Goal: Task Accomplishment & Management: Manage account settings

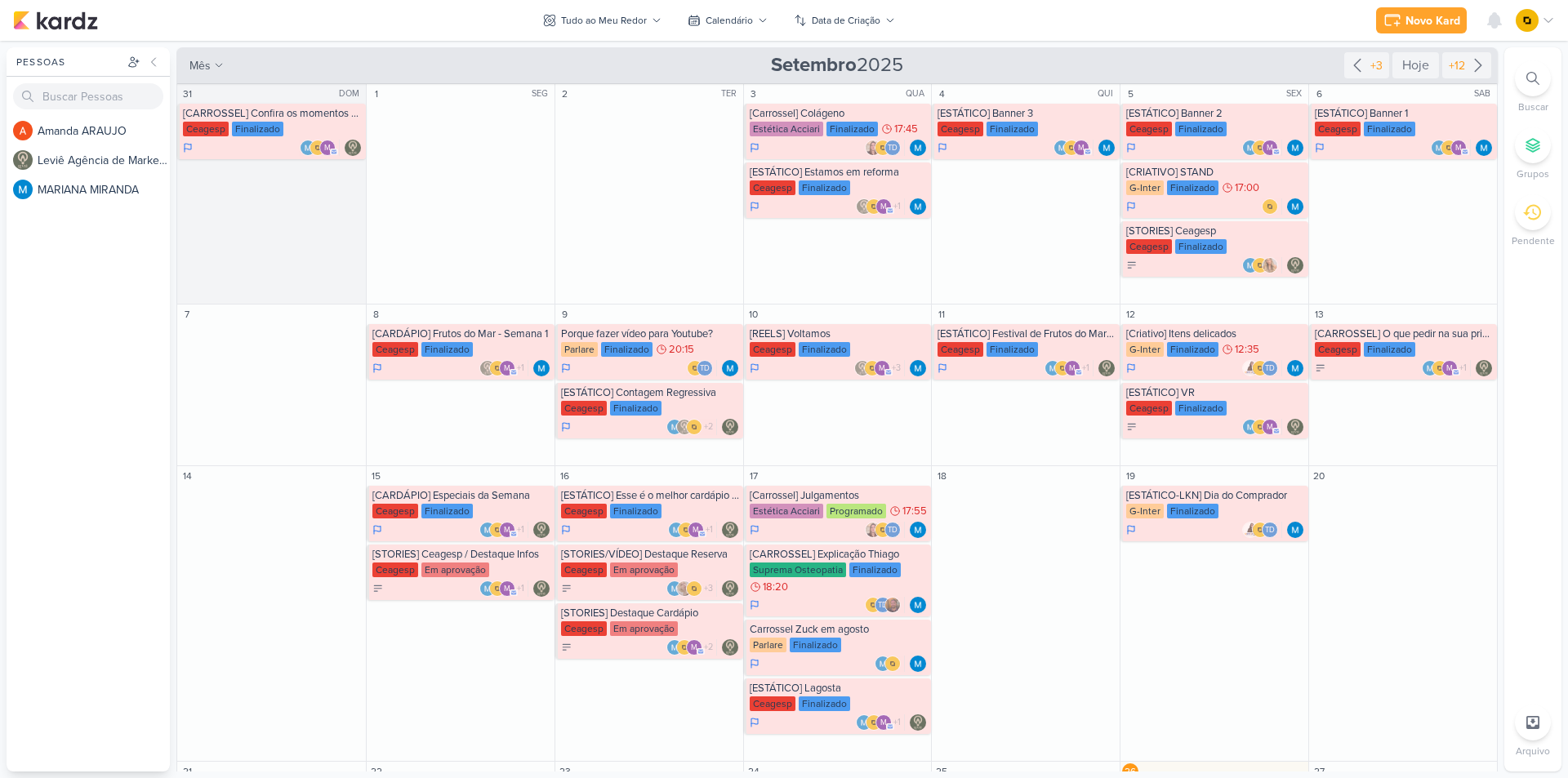
click at [1460, 51] on div "+3 Hoje +12" at bounding box center [1418, 65] width 147 height 36
click at [1460, 58] on div "+12" at bounding box center [1457, 65] width 23 height 17
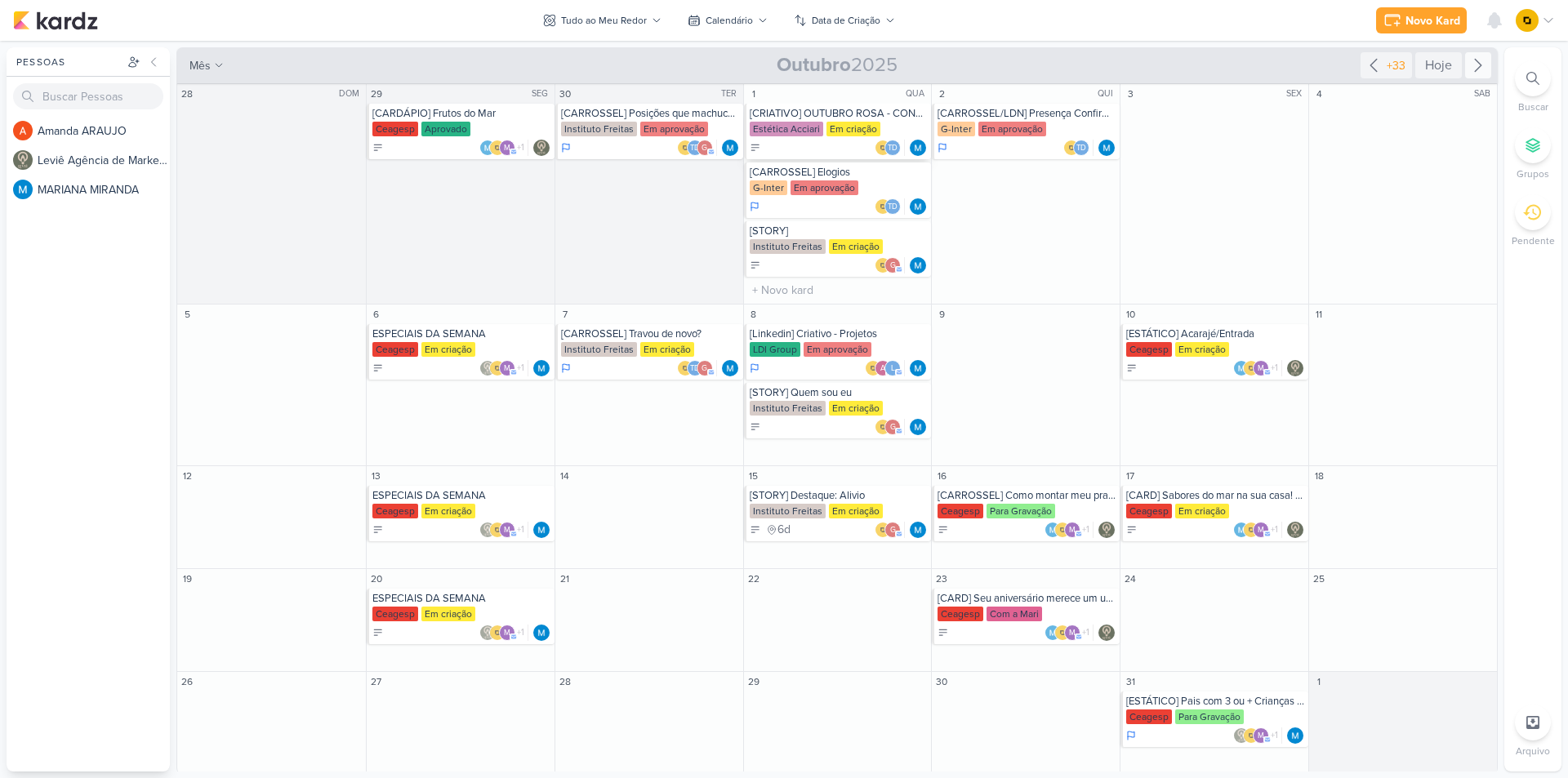
click at [791, 107] on div "[CRIATIVO] OUTUBRO ROSA - CONSC. PREV. CÂNCER DE MAMA" at bounding box center [839, 114] width 179 height 13
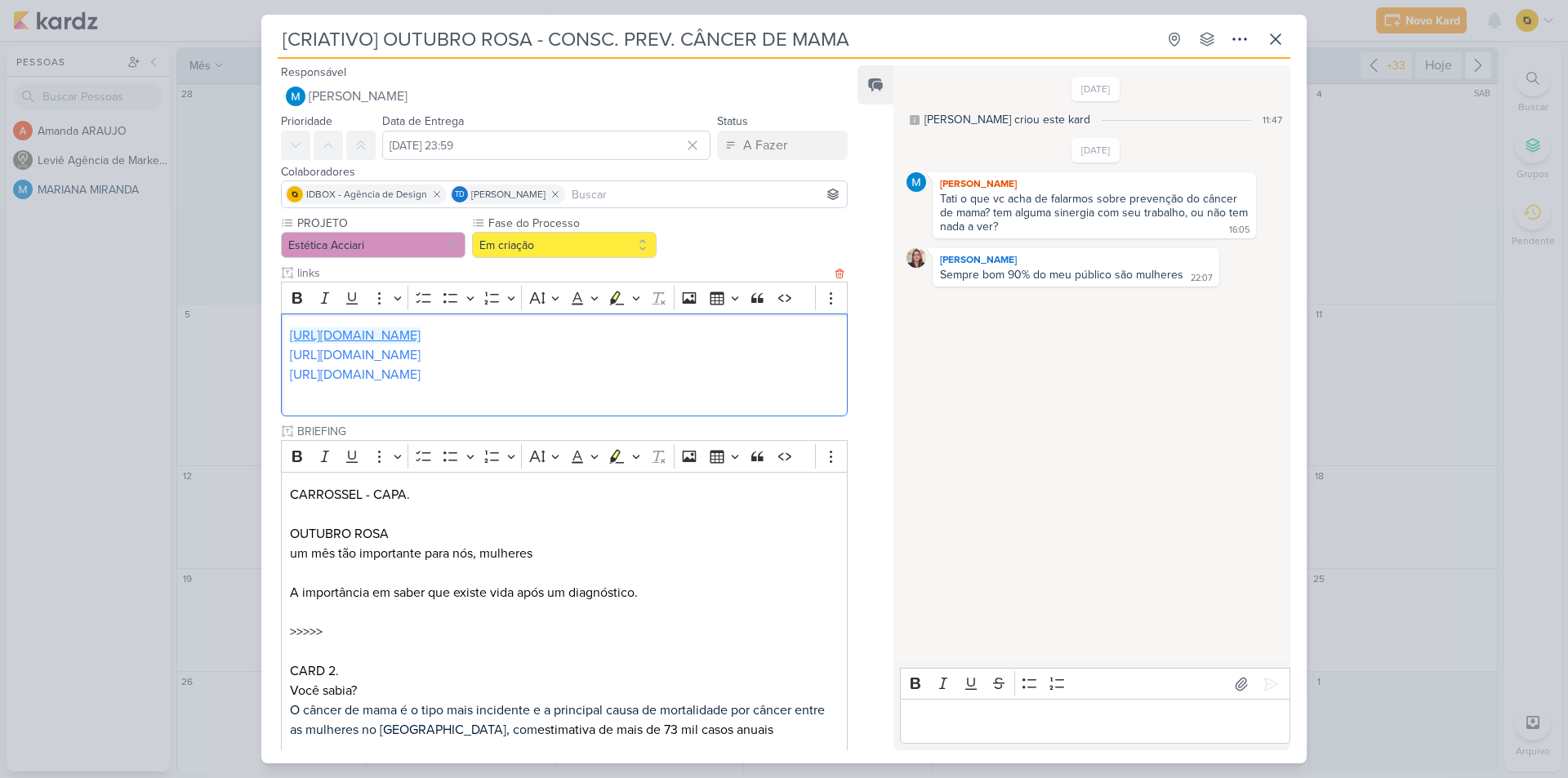
click at [413, 335] on link "https://vm.tiktok.com/ZMAU2kotM/" at bounding box center [355, 335] width 131 height 17
click at [643, 364] on p "https://vm.tiktok.com/ZMAU2xpx5/" at bounding box center [564, 355] width 549 height 19
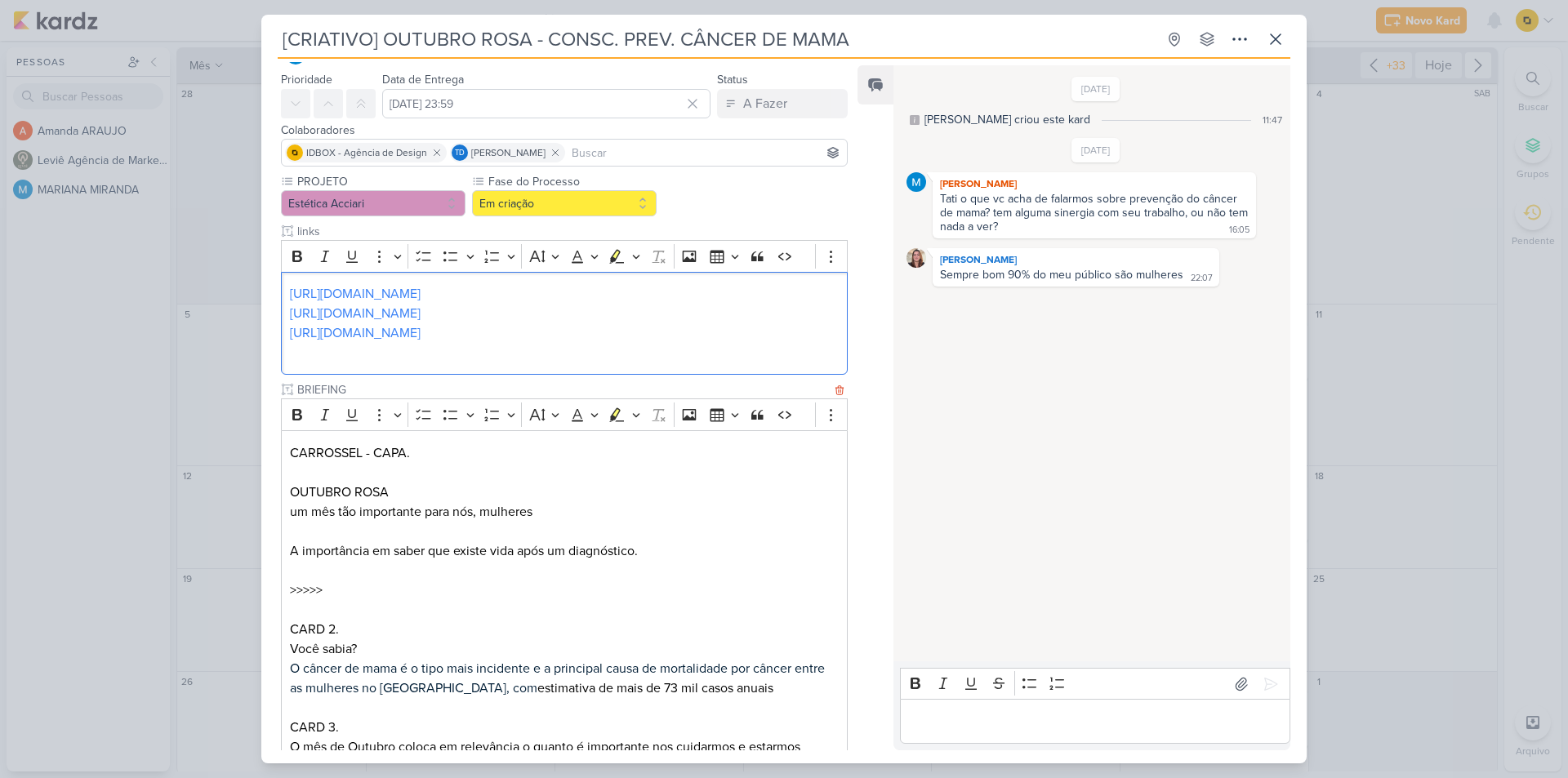
scroll to position [82, 0]
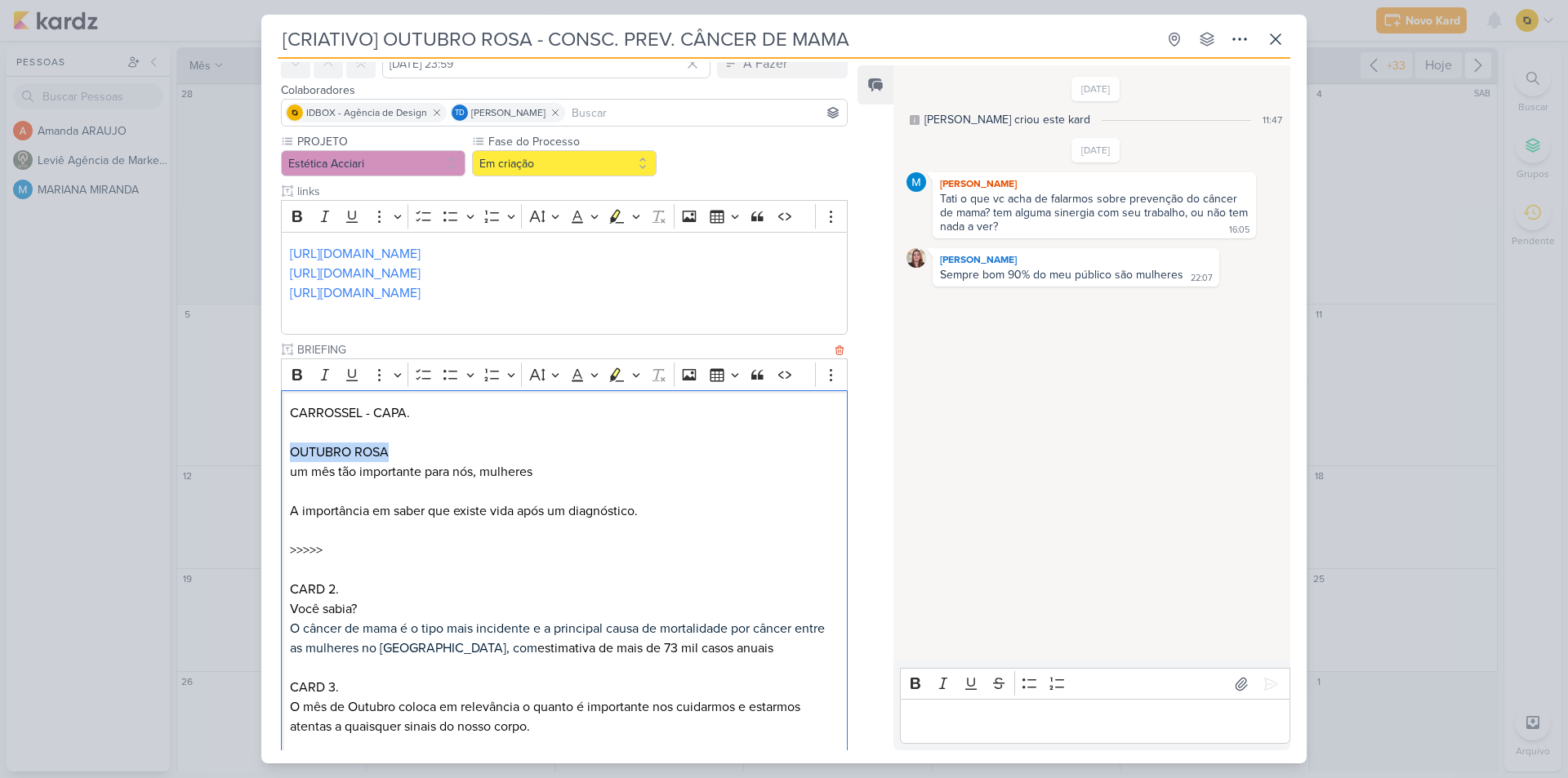
drag, startPoint x: 390, startPoint y: 449, endPoint x: 291, endPoint y: 453, distance: 99.1
click at [291, 453] on p "CARROSSEL - CAPA. OUTUBRO ROSA um mês tão importante para nós, mulheres" at bounding box center [564, 443] width 549 height 79
copy p "OUTUBRO ROSA"
drag, startPoint x: 299, startPoint y: 472, endPoint x: 533, endPoint y: 463, distance: 234.2
click at [533, 463] on p "CARROSSEL - CAPA. OUTUBRO ROSA um mês tão importante para nós, mulheres" at bounding box center [564, 443] width 549 height 79
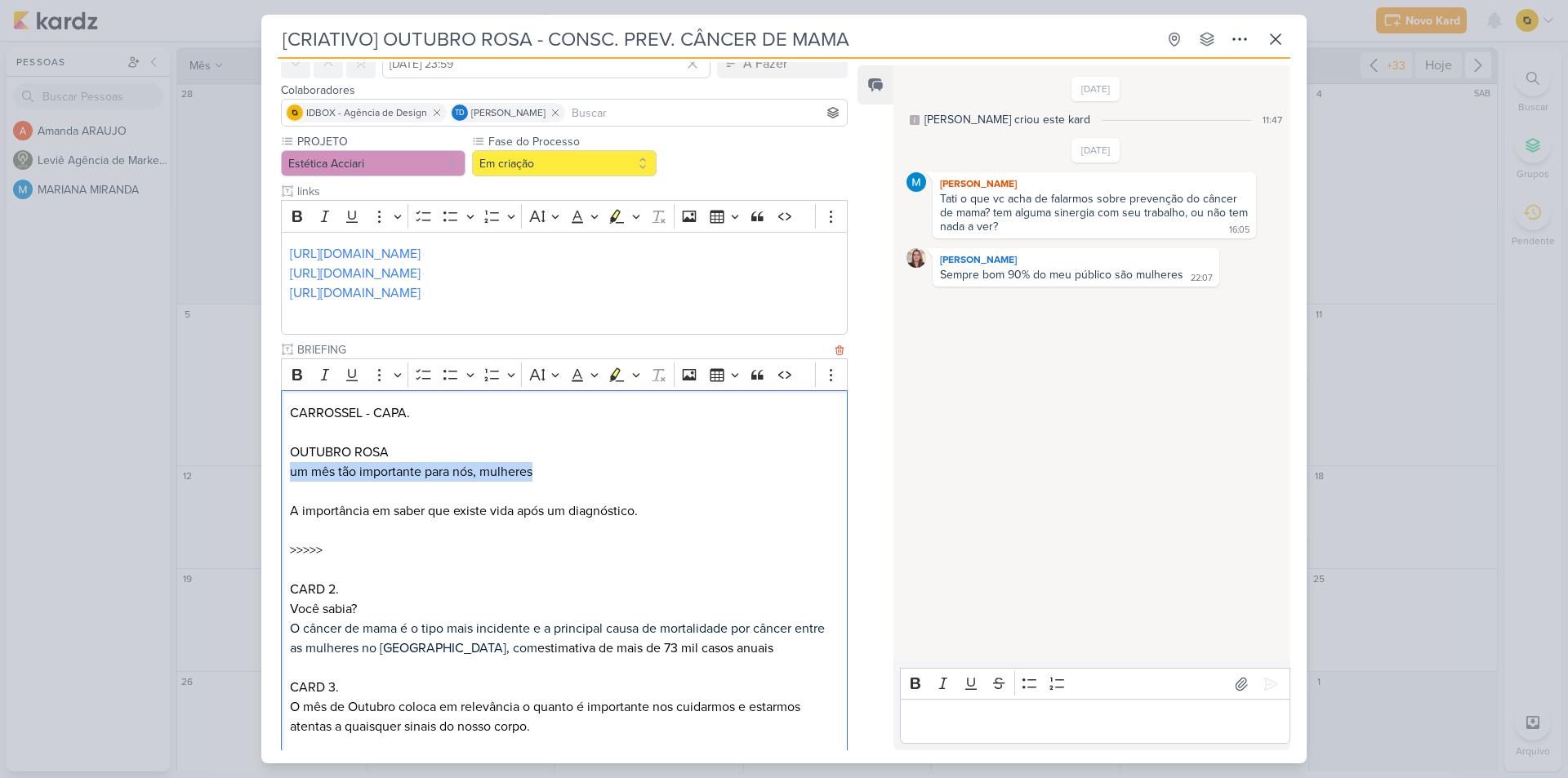
copy p "um mês tão importante para nós, mulheres"
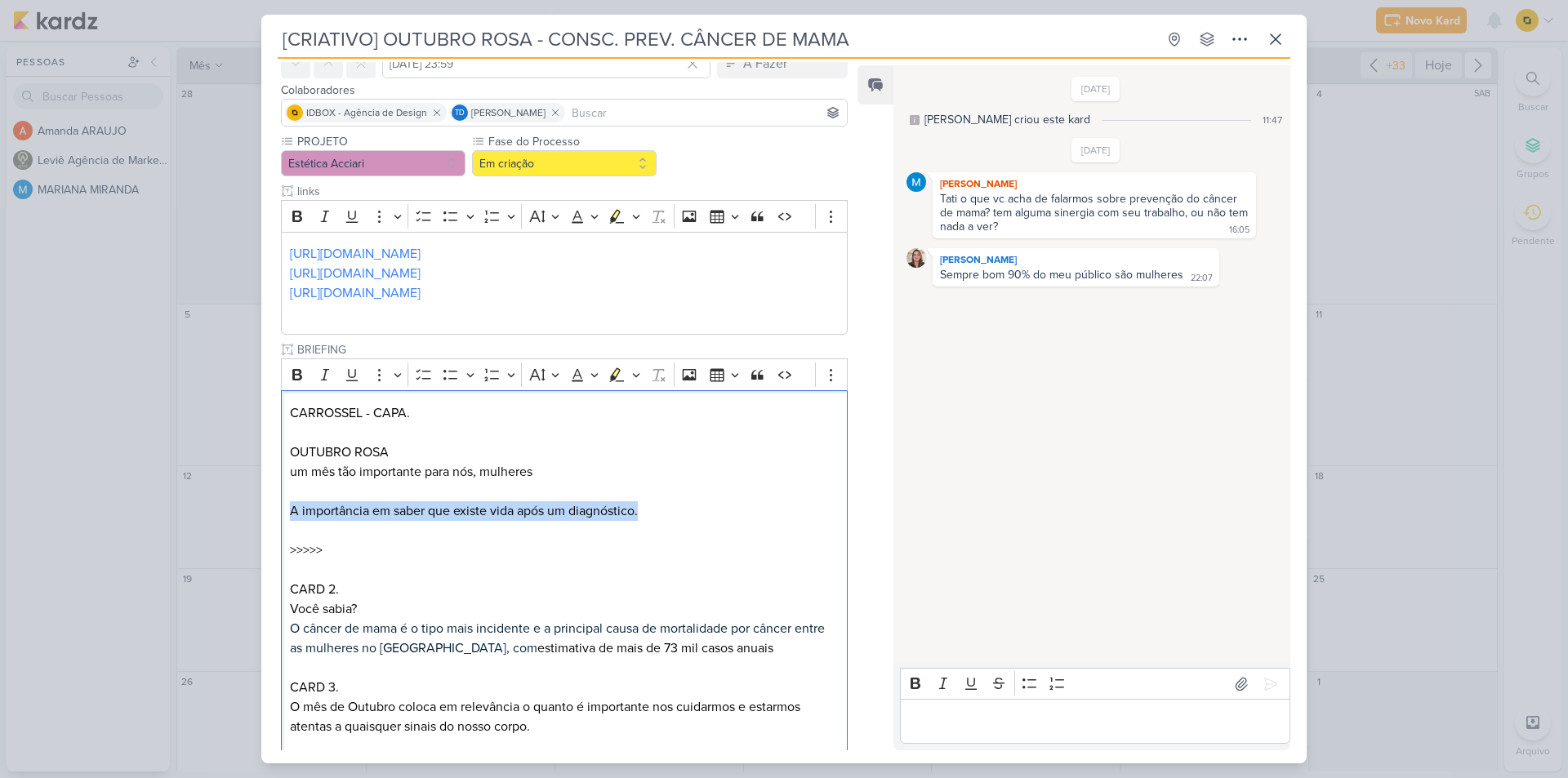
drag, startPoint x: 646, startPoint y: 504, endPoint x: 267, endPoint y: 503, distance: 379.0
click at [264, 504] on div "PROJETO Estética Acciari Fase do Processo" at bounding box center [557, 492] width 593 height 720
copy p "A importância em saber que existe vida após um diagnóstico."
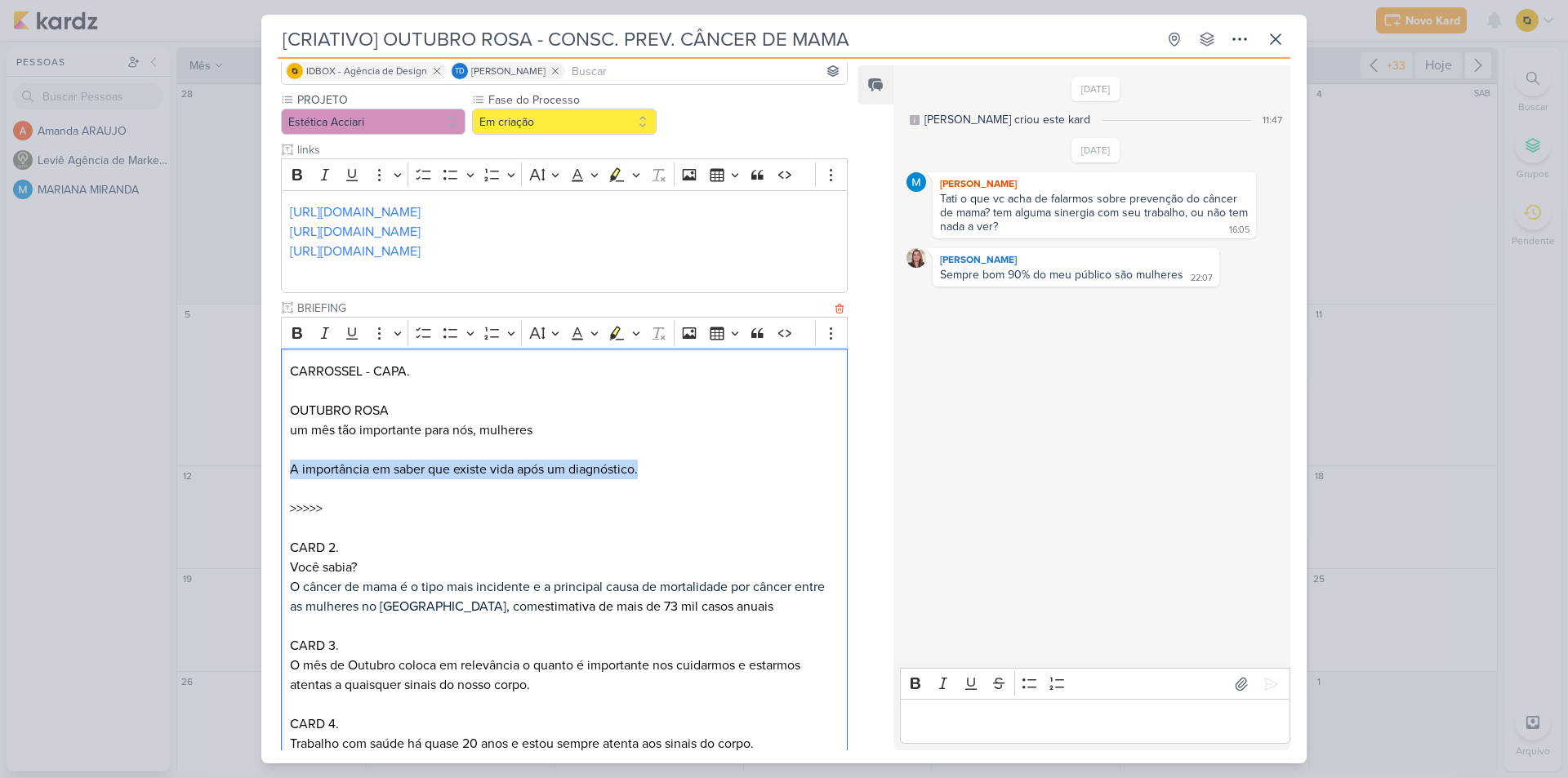
scroll to position [163, 0]
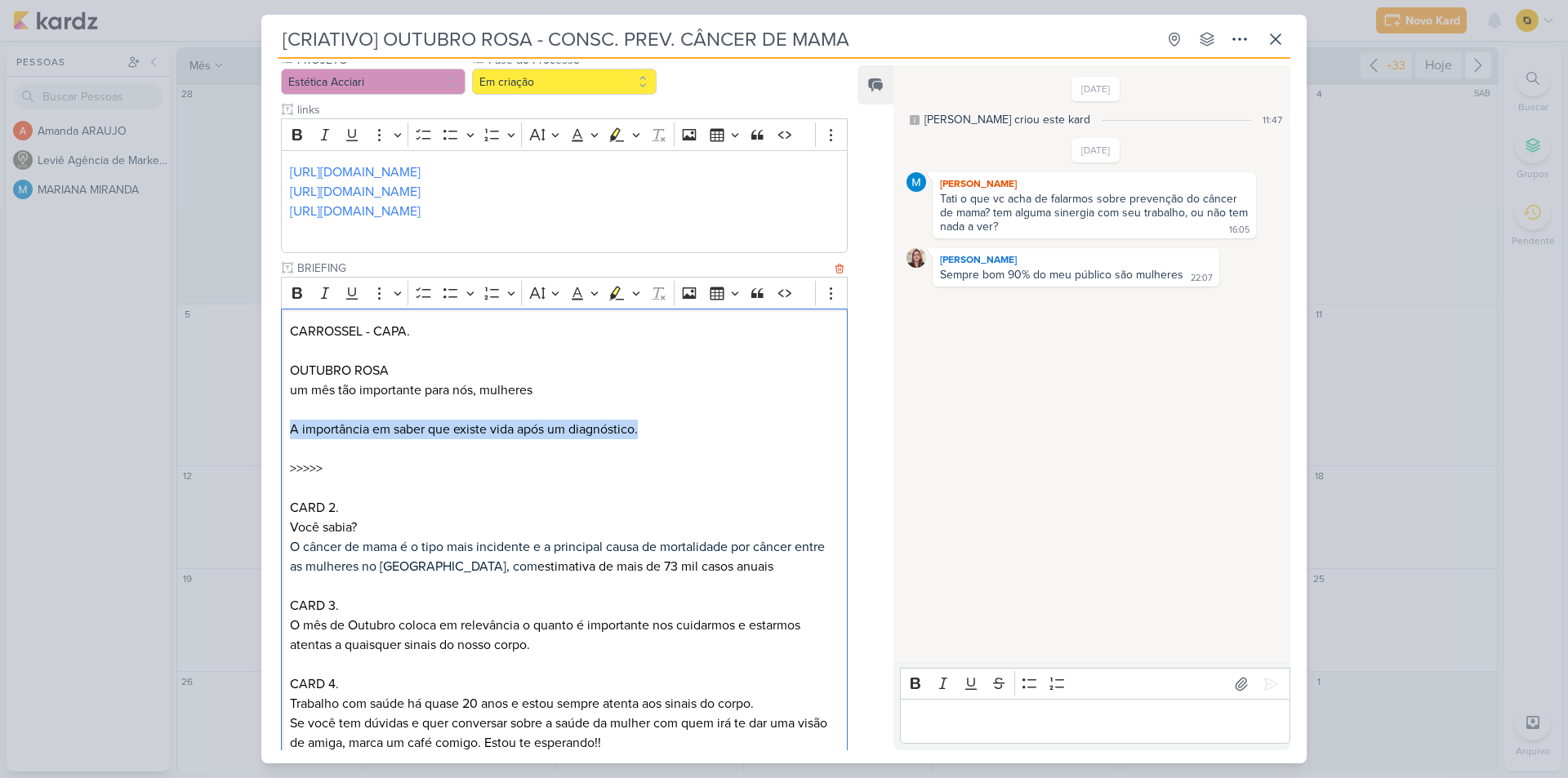
drag, startPoint x: 368, startPoint y: 531, endPoint x: 295, endPoint y: 530, distance: 73.0
click at [295, 530] on p "CARD 2. Você sabia? O câncer de mama é o tipo mais incidente e a principal caus…" at bounding box center [564, 557] width 549 height 118
copy p "Você sabia?"
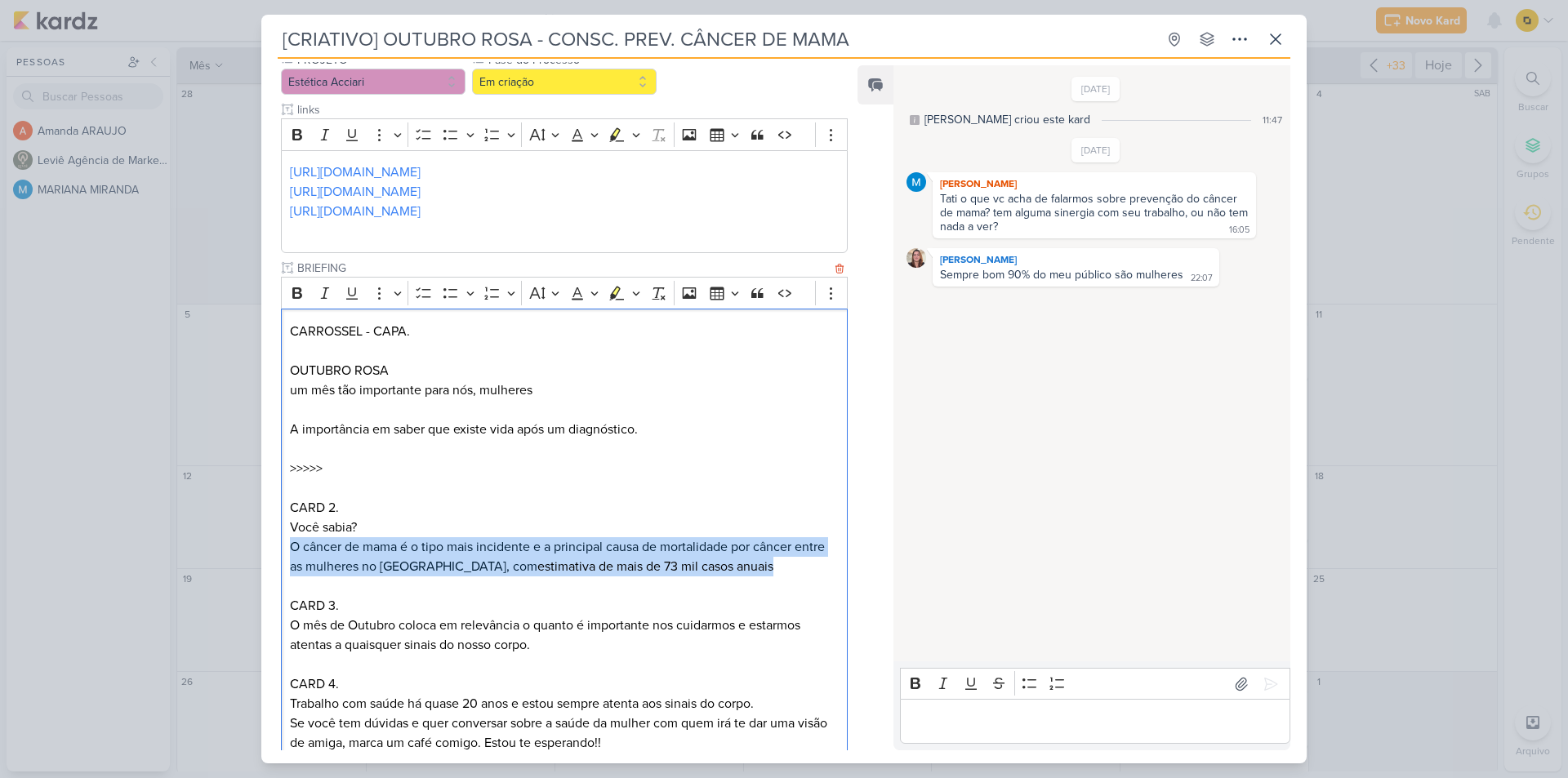
drag, startPoint x: 682, startPoint y: 568, endPoint x: 300, endPoint y: 537, distance: 383.3
click at [282, 547] on div "CARROSSEL - CAPA. OUTUBRO ROSA um mês tão importante para nós, mulheres A impor…" at bounding box center [564, 537] width 567 height 457
copy p "O câncer de mama é o tipo mais incidente e a principal causa de mortalidade por…"
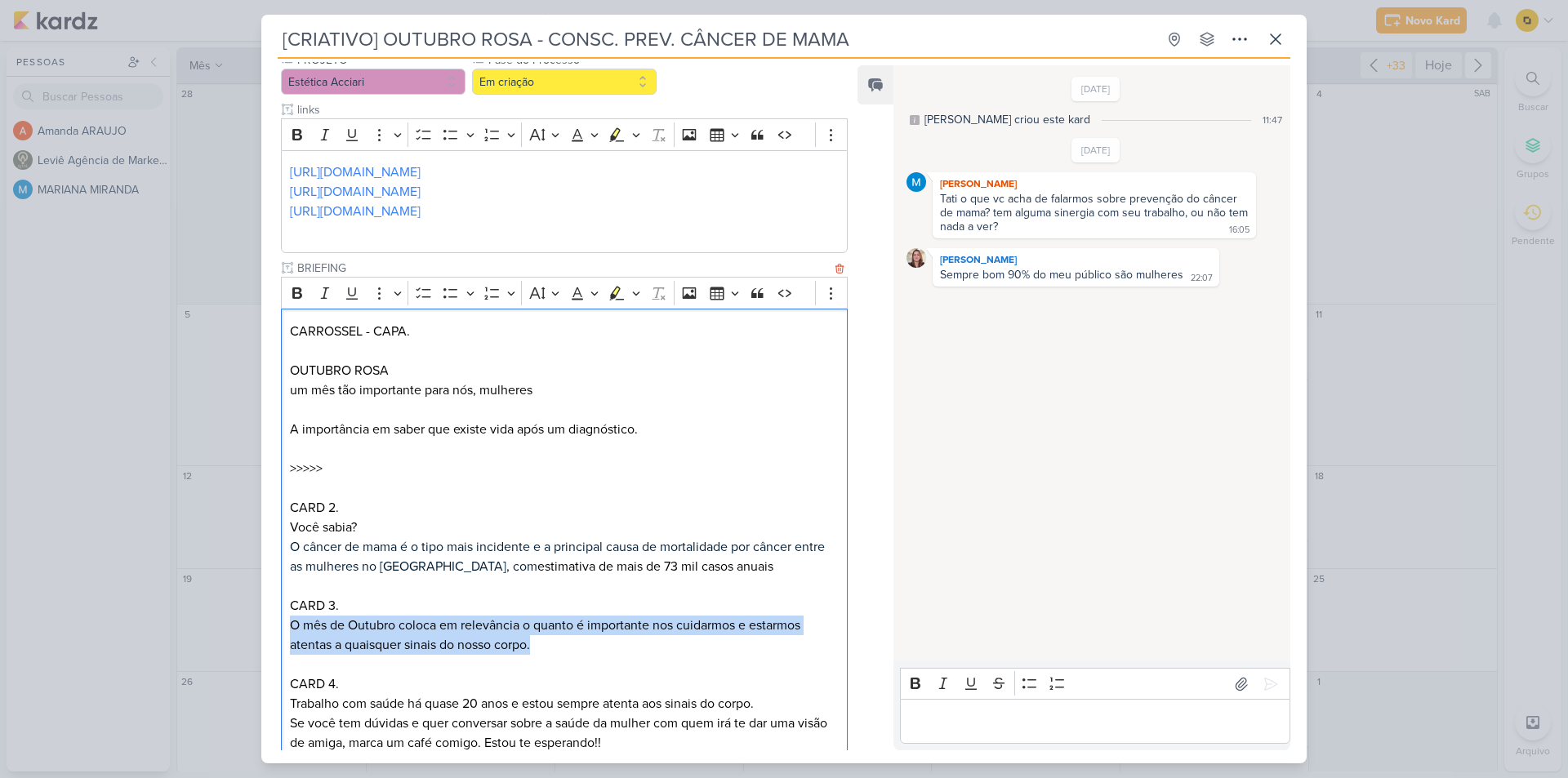
drag, startPoint x: 292, startPoint y: 625, endPoint x: 540, endPoint y: 638, distance: 248.3
click at [540, 638] on p "O mês de Outubro coloca em relevância o quanto é importante nos cuidarmos e est…" at bounding box center [564, 635] width 549 height 39
copy p "O mês de Outubro coloca em relevância o quanto é importante nos cuidarmos e est…"
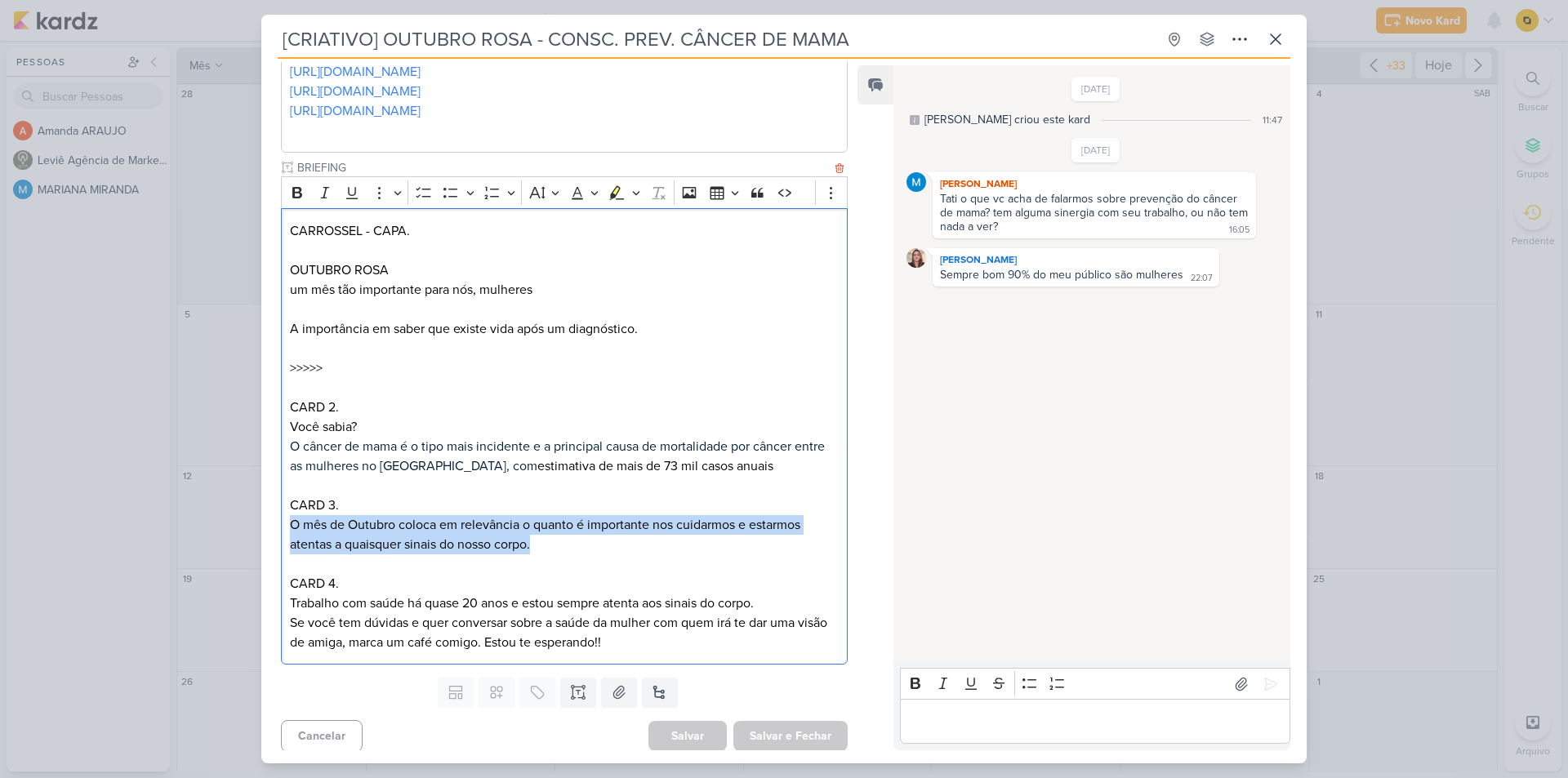
scroll to position [269, 0]
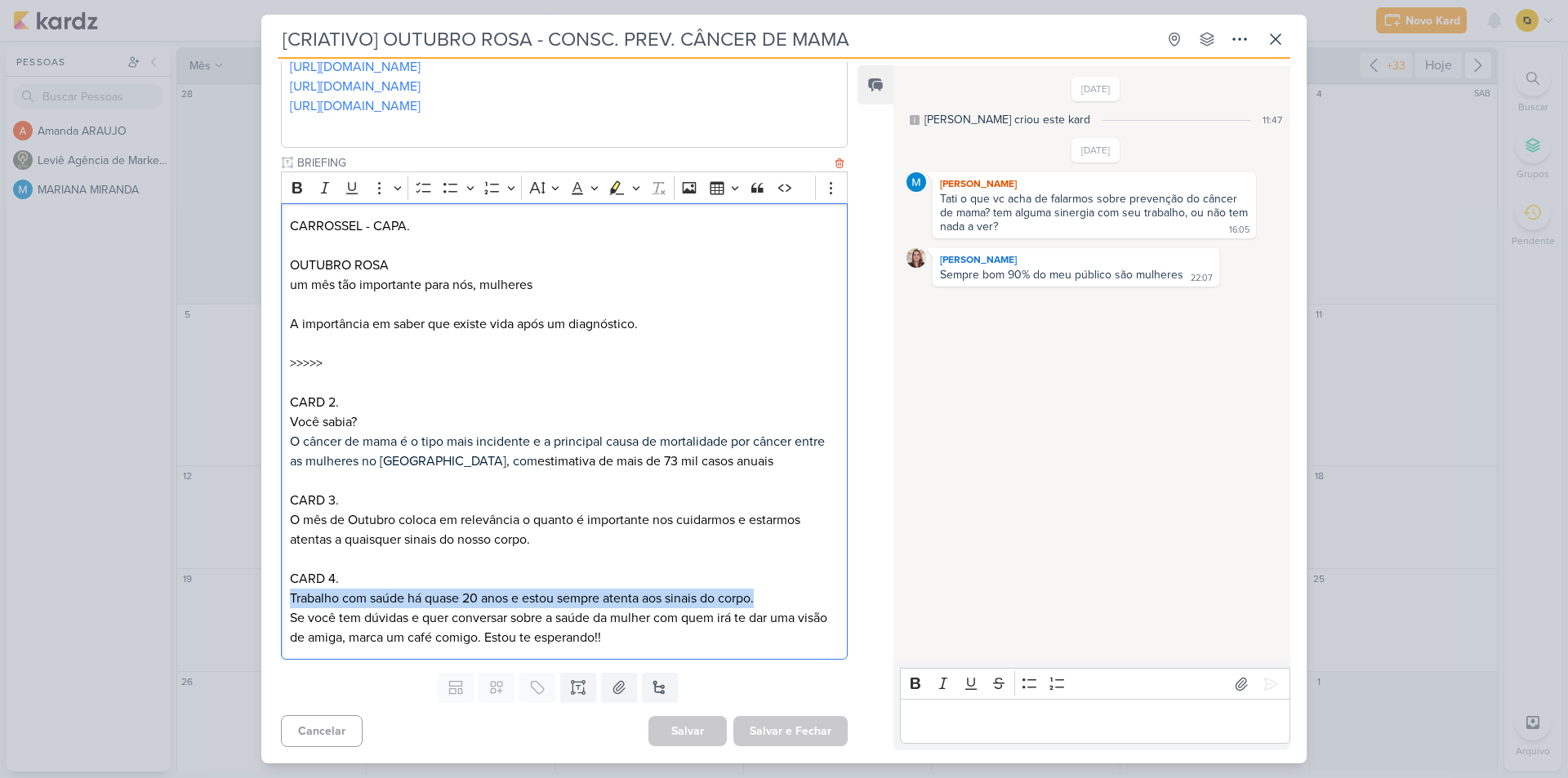
drag, startPoint x: 286, startPoint y: 600, endPoint x: 767, endPoint y: 596, distance: 481.0
click at [767, 596] on div "CARROSSEL - CAPA. OUTUBRO ROSA um mês tão importante para nós, mulheres A impor…" at bounding box center [564, 431] width 567 height 457
copy p "Trabalho com saúde há quase 20 anos e estou sempre atenta aos sinais do corpo."
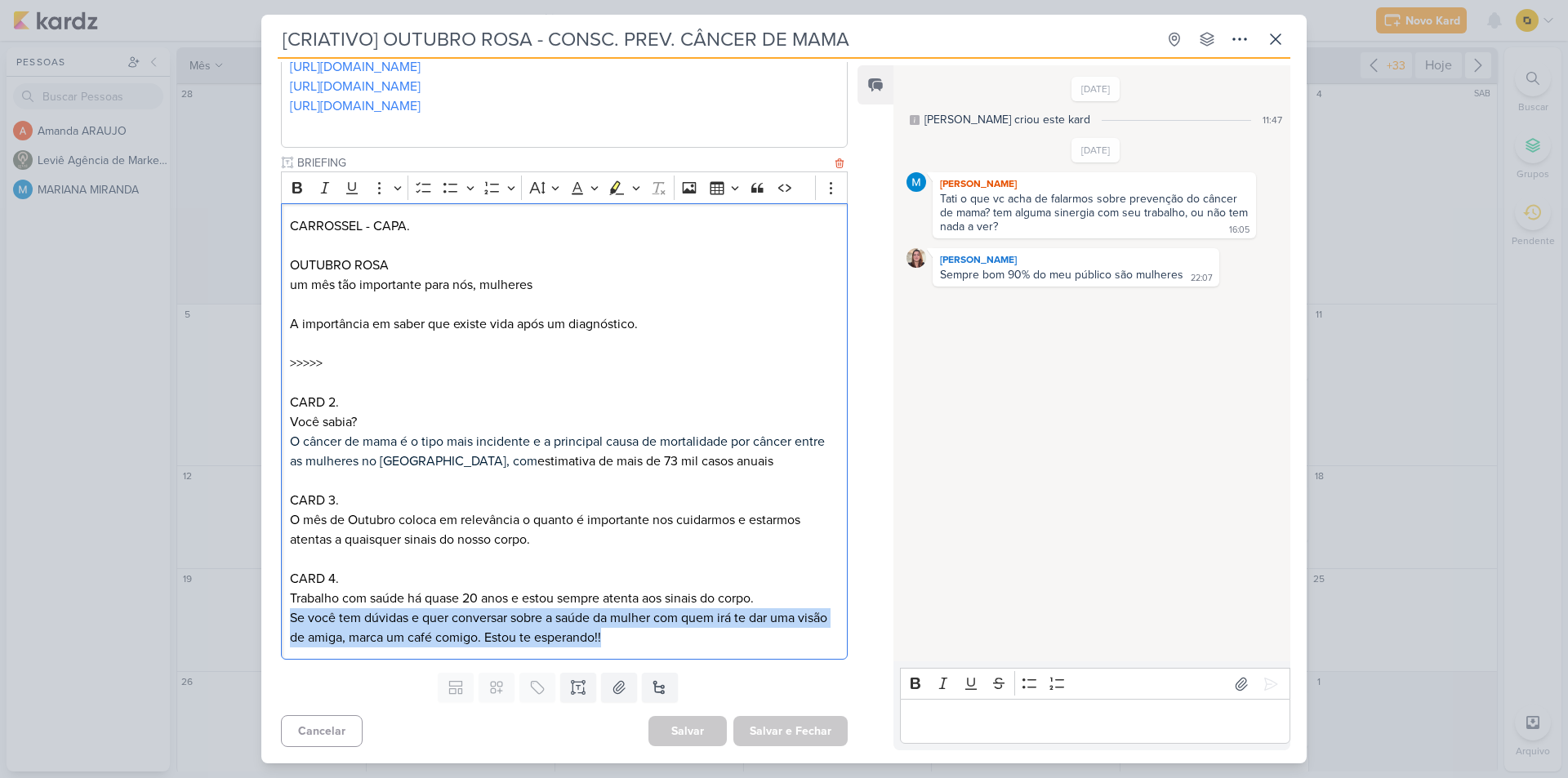
drag, startPoint x: 286, startPoint y: 618, endPoint x: 664, endPoint y: 643, distance: 378.8
click at [664, 643] on div "CARROSSEL - CAPA. OUTUBRO ROSA um mês tão importante para nós, mulheres A impor…" at bounding box center [564, 431] width 567 height 457
copy p "Se você tem dúvidas e quer conversar sobre a saúde da mulher com quem irá te da…"
click at [606, 682] on button at bounding box center [618, 688] width 36 height 30
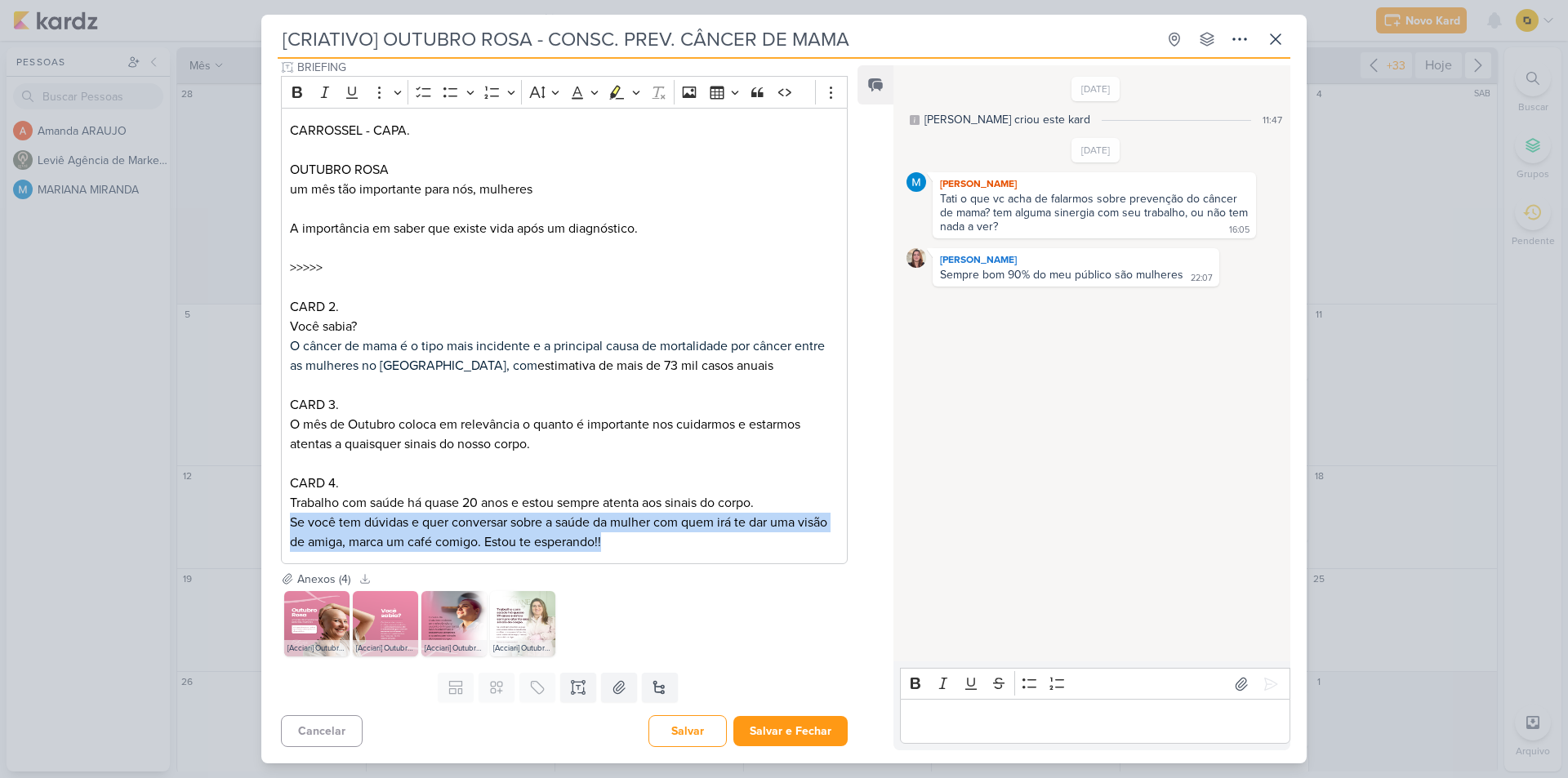
scroll to position [0, 0]
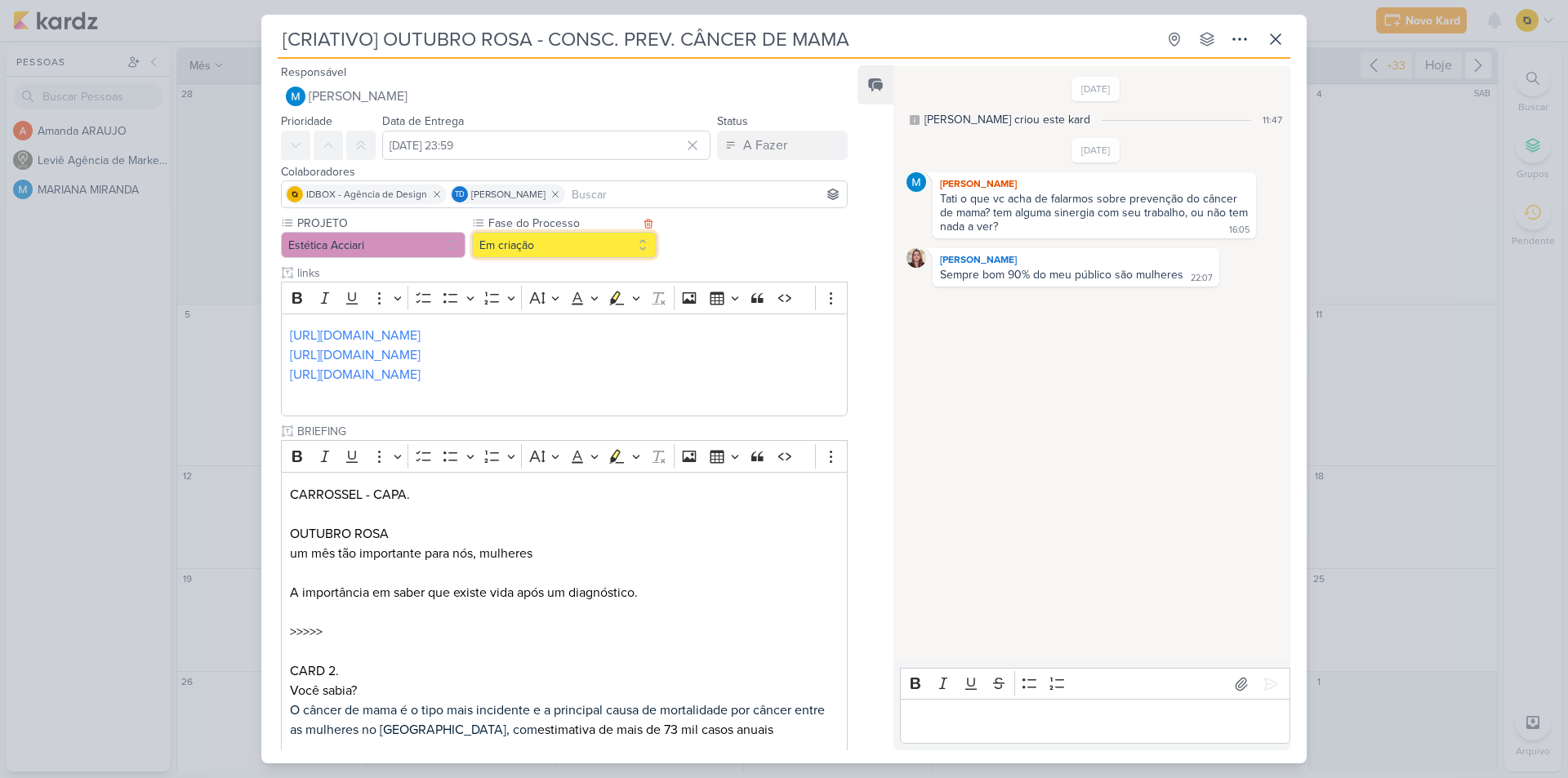
click at [568, 257] on button "Em criação" at bounding box center [564, 245] width 184 height 26
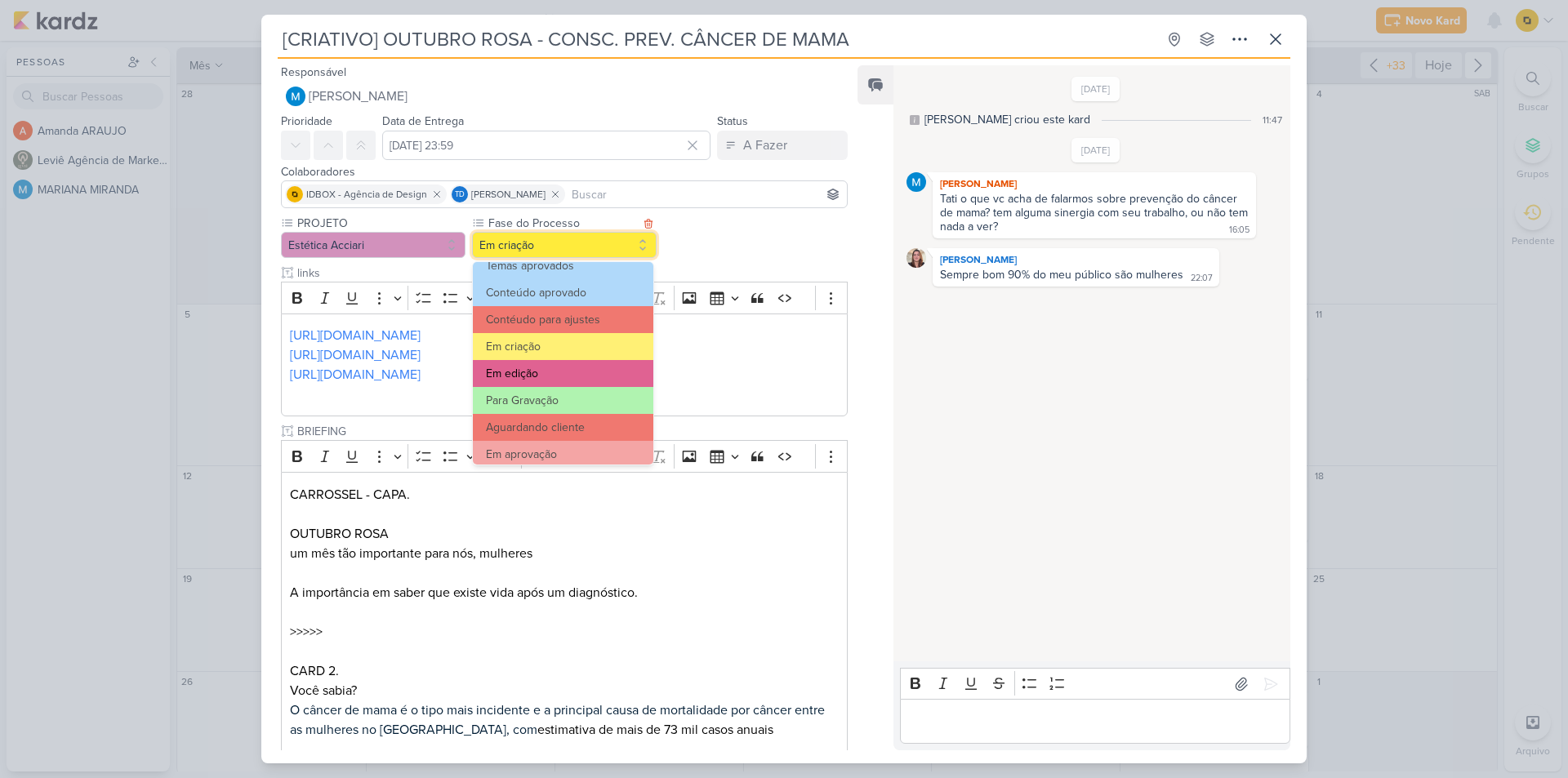
scroll to position [82, 0]
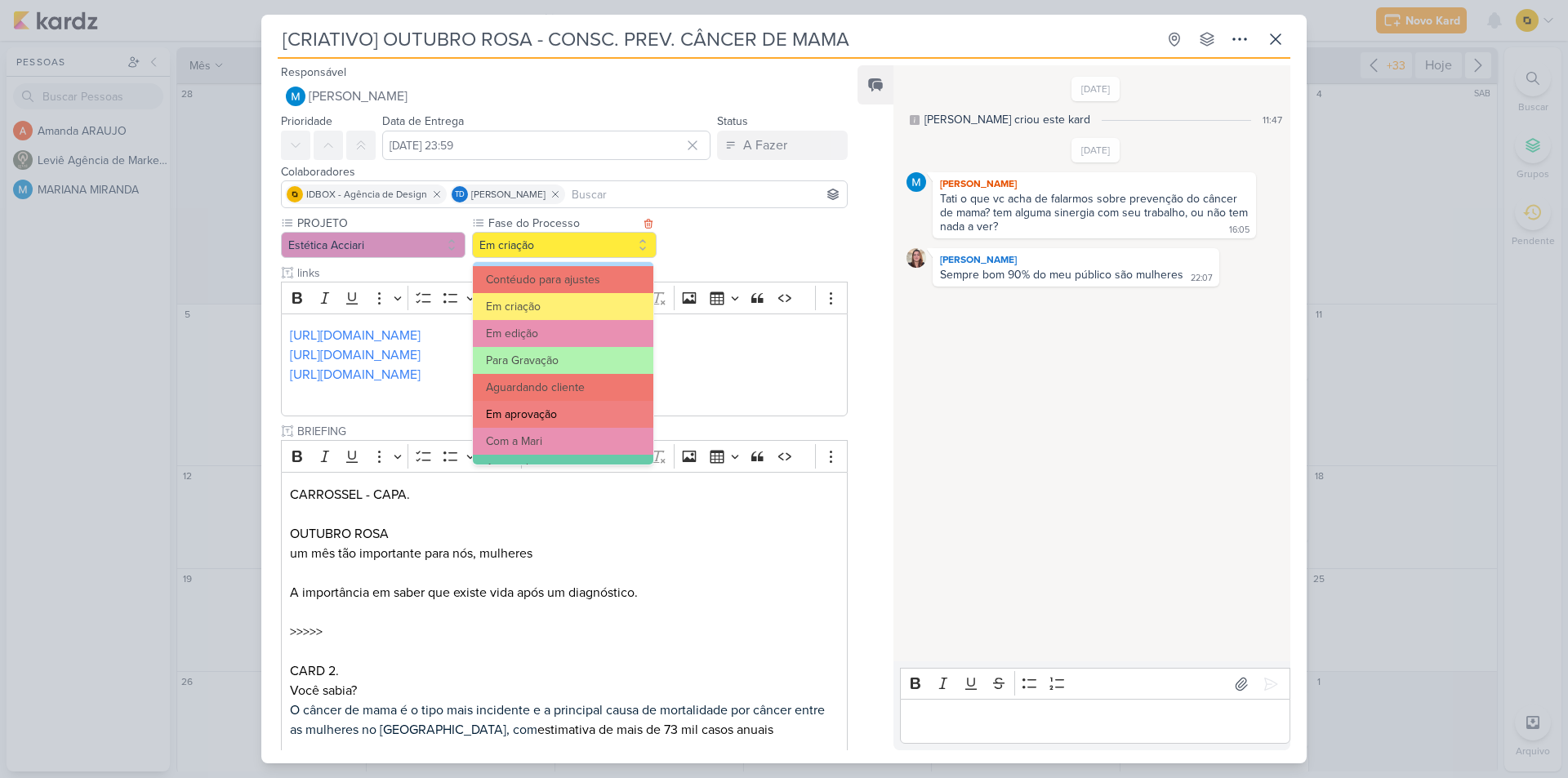
click at [562, 410] on button "Em aprovação" at bounding box center [563, 414] width 181 height 27
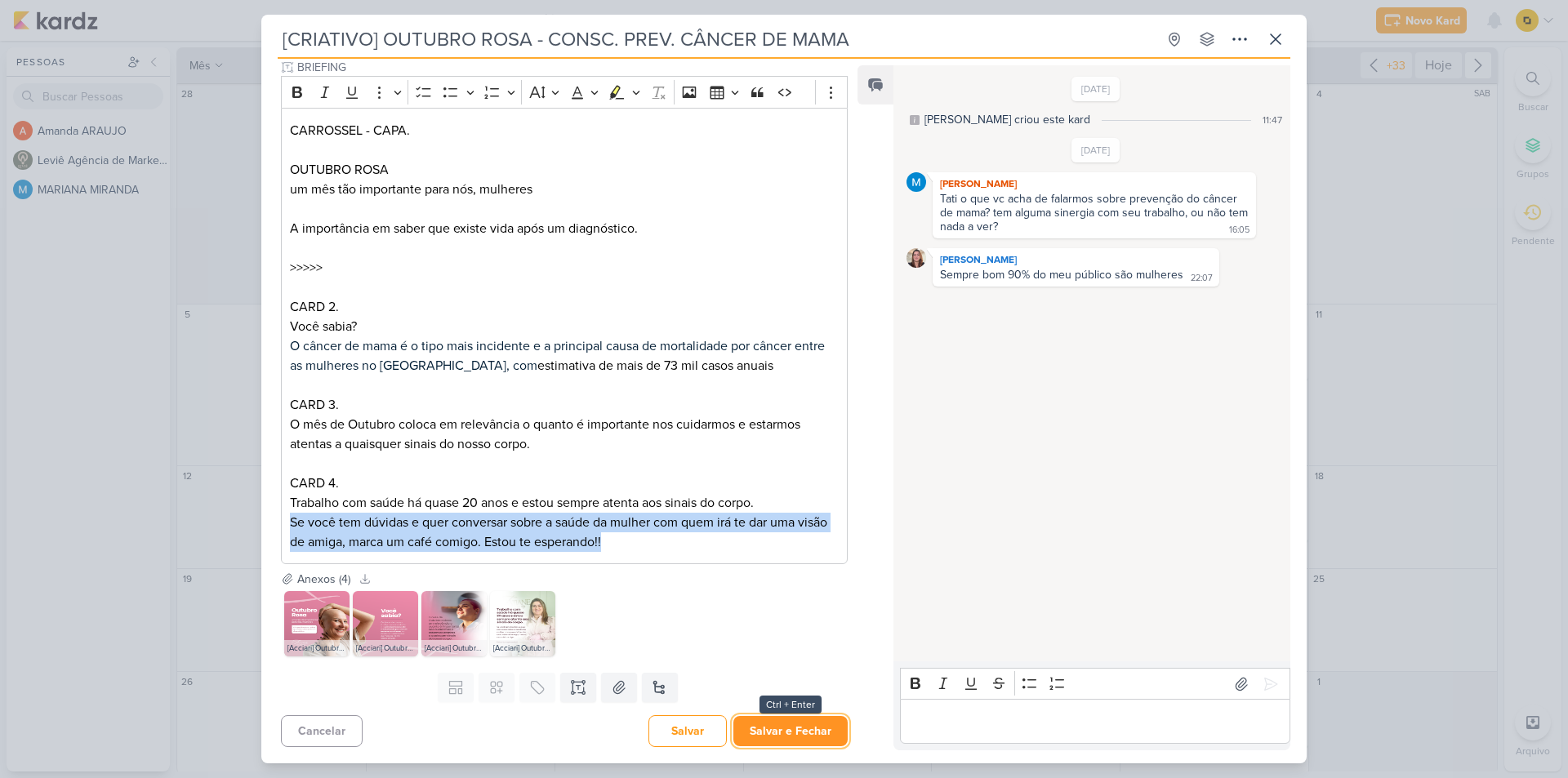
click at [761, 730] on button "Salvar e Fechar" at bounding box center [790, 731] width 114 height 31
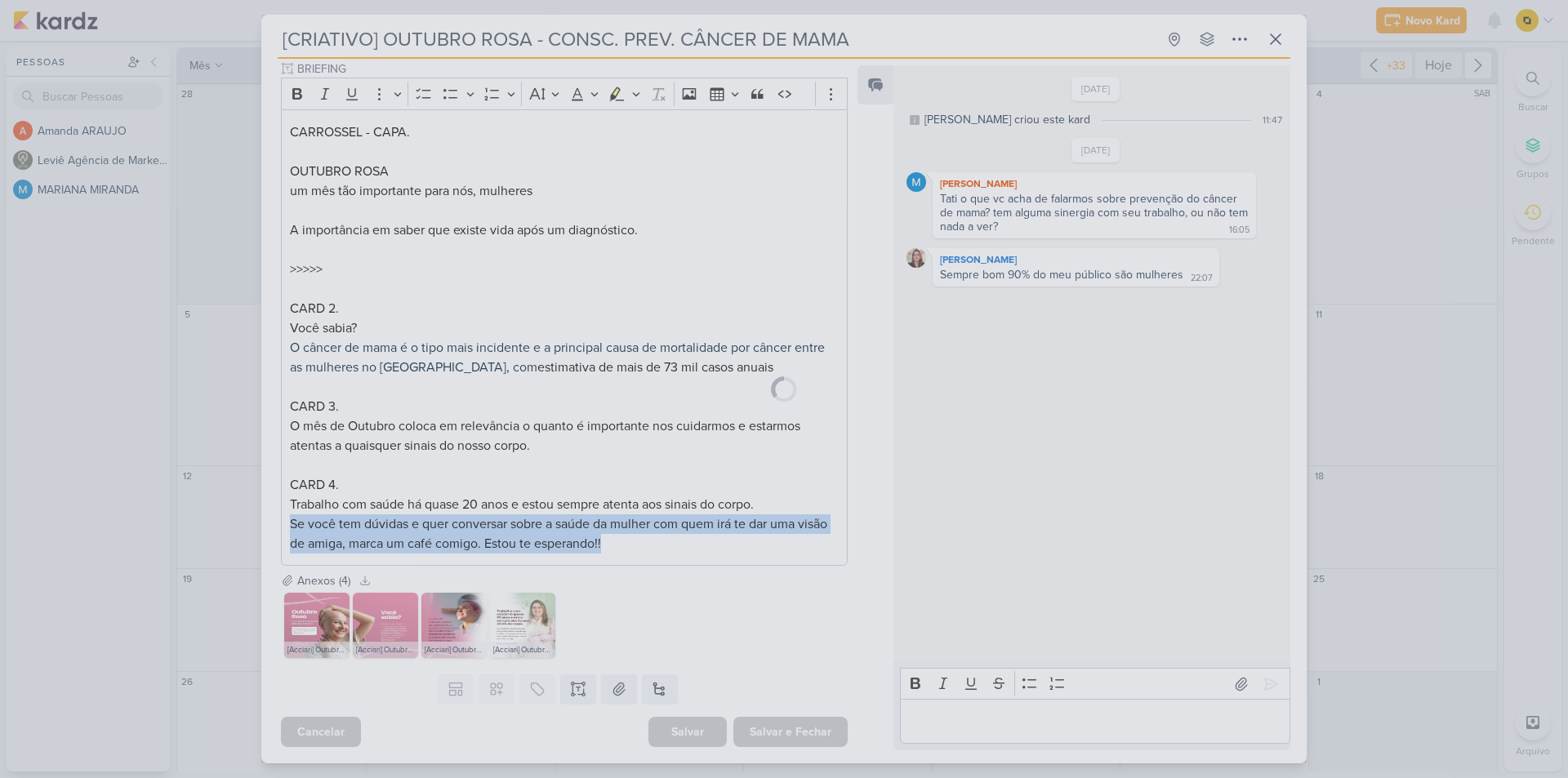
scroll to position [362, 0]
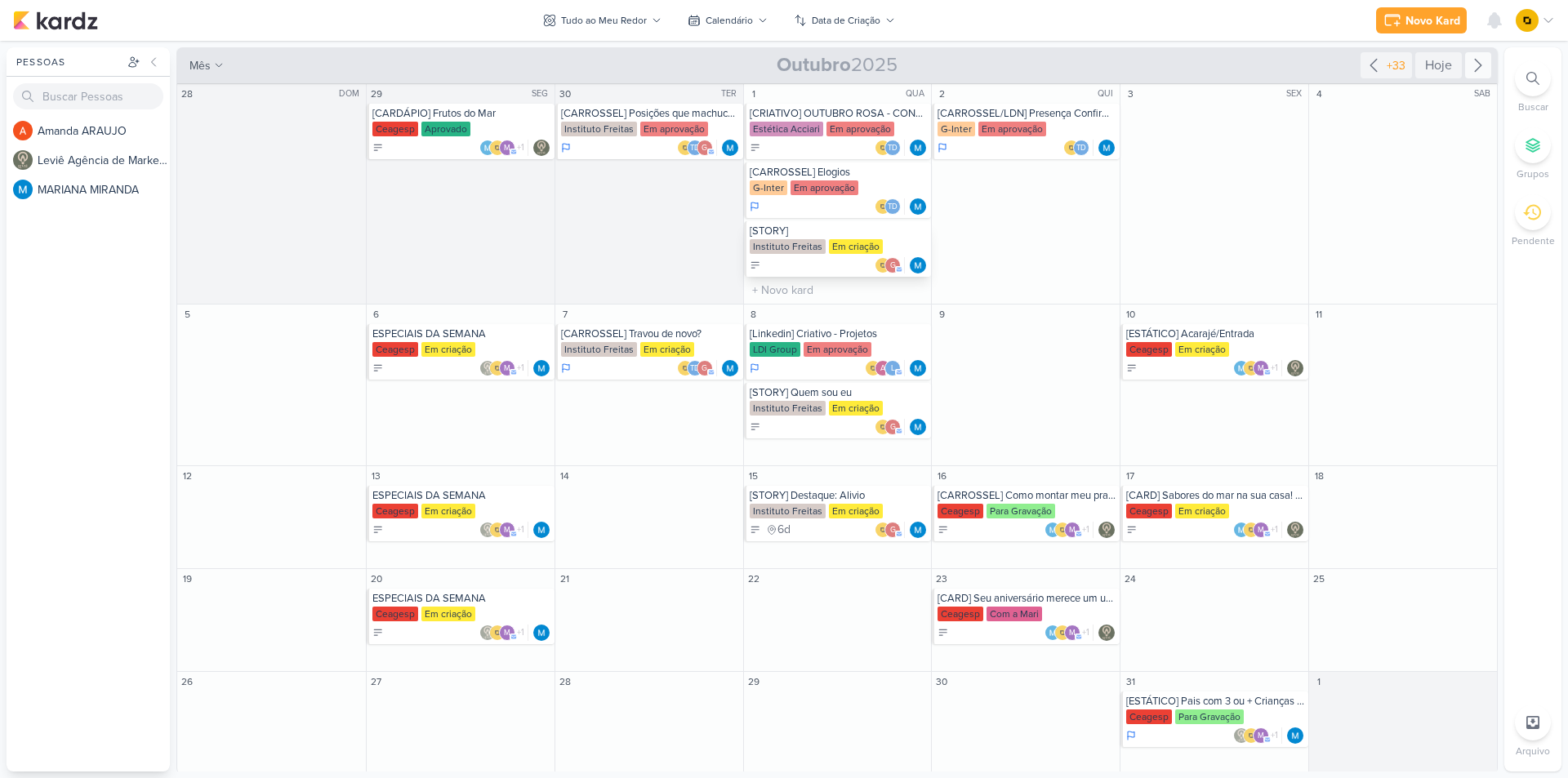
click at [836, 230] on div "[STORY]" at bounding box center [839, 231] width 179 height 13
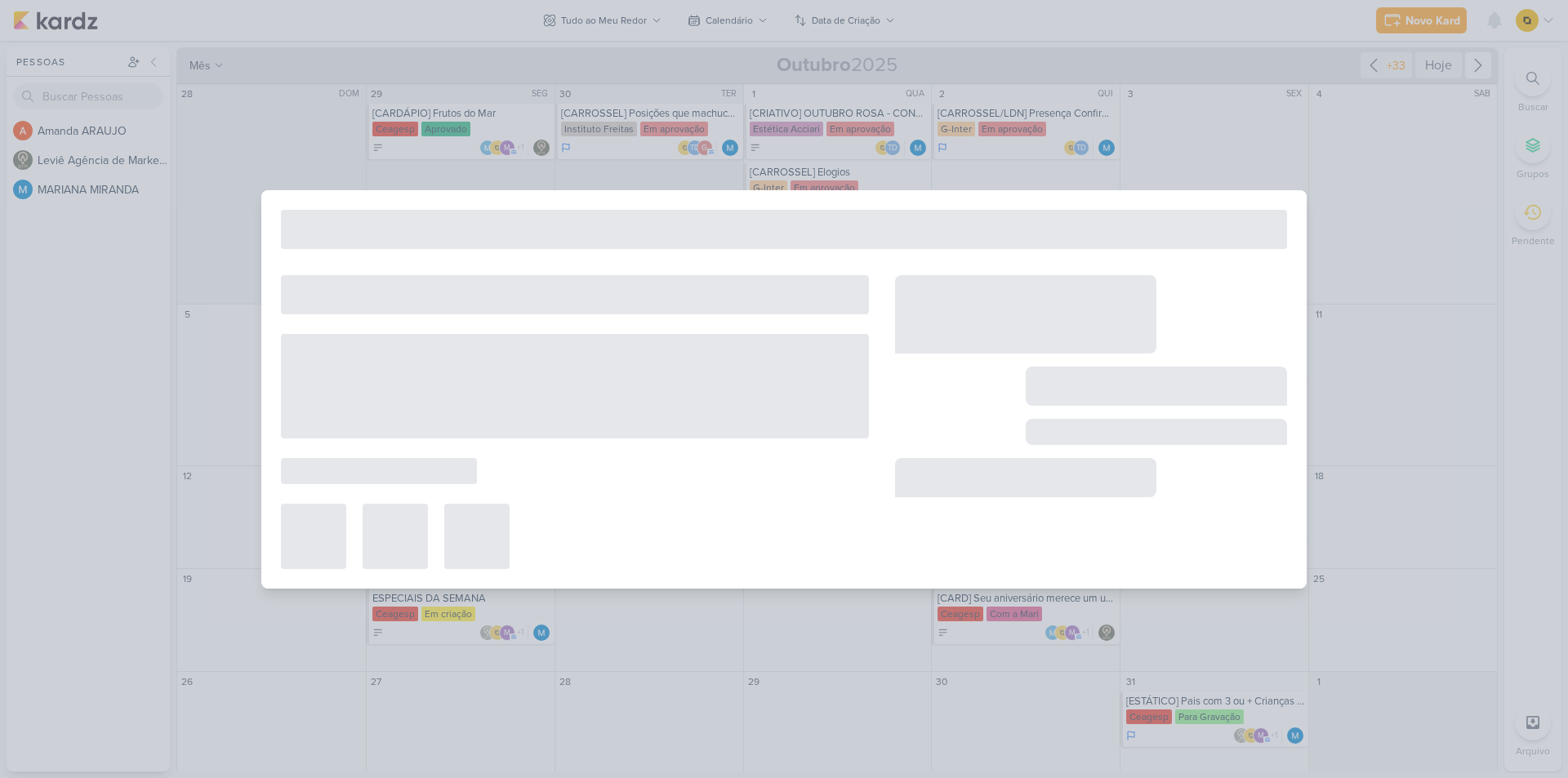
type input "[STORY]"
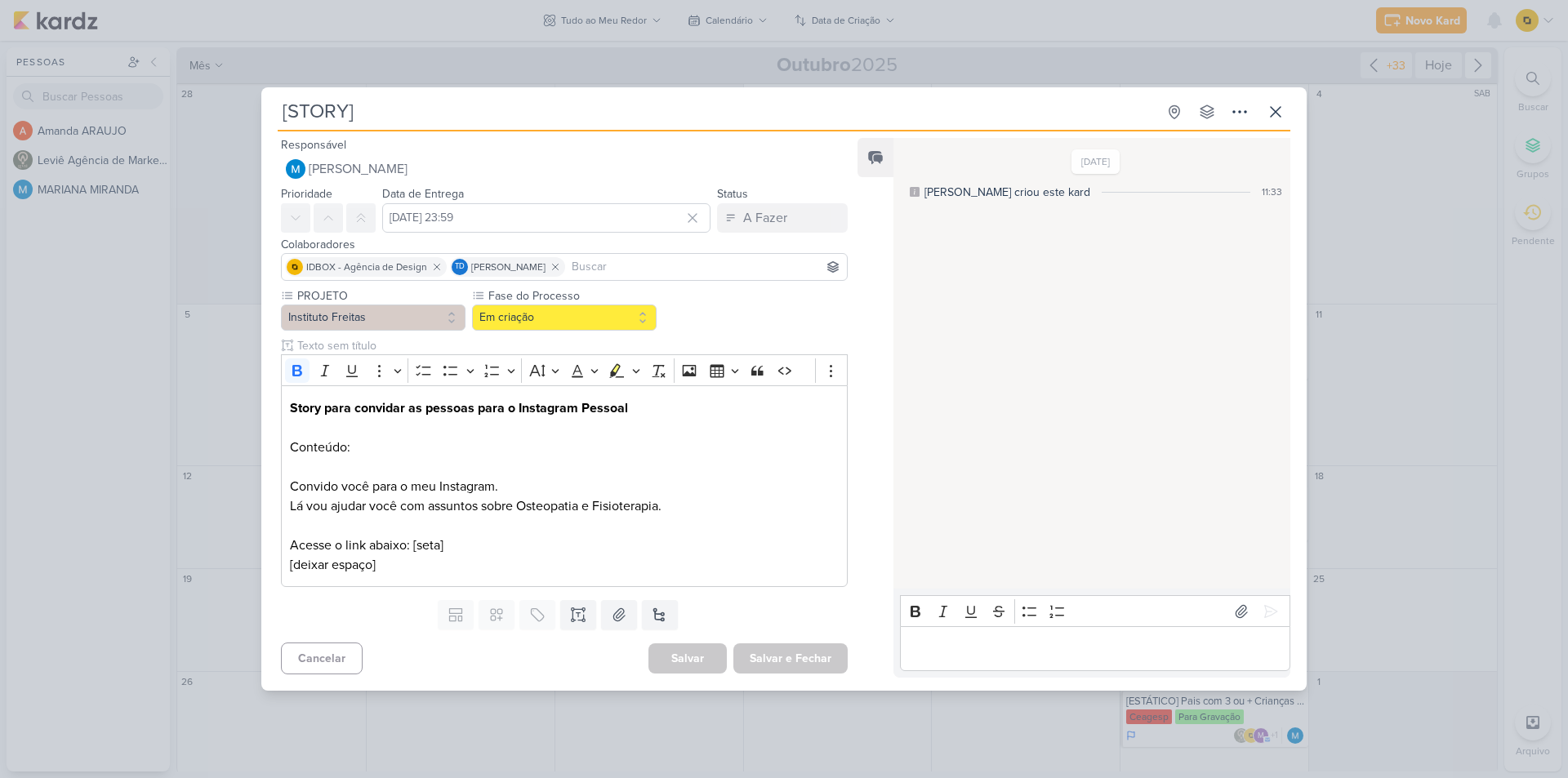
scroll to position [0, 0]
drag, startPoint x: 287, startPoint y: 491, endPoint x: 499, endPoint y: 486, distance: 212.1
click at [499, 486] on div "Story para convidar as pessoas para o Instagram Pessoal Conteúdo: Convido você …" at bounding box center [564, 485] width 567 height 202
copy p "Convido você para o meu Instagram."
drag, startPoint x: 678, startPoint y: 504, endPoint x: 291, endPoint y: 506, distance: 387.0
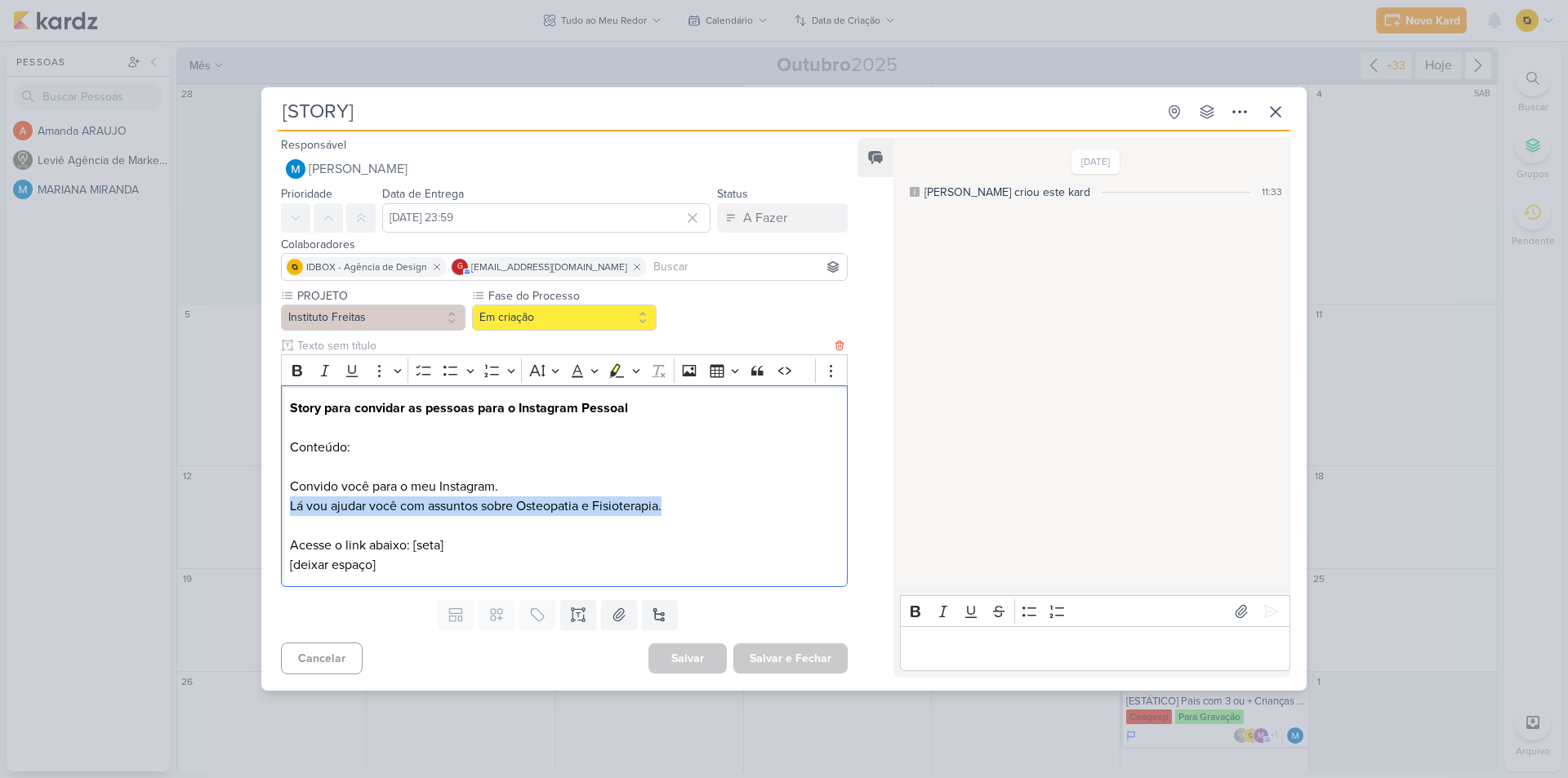
click at [291, 506] on p "Lá vou ajudar você com assuntos sobre Osteopatia e Fisioterapia." at bounding box center [564, 506] width 549 height 19
copy p "Lá vou ajudar você com assuntos sobre Osteopatia e Fisioterapia."
drag, startPoint x: 290, startPoint y: 544, endPoint x: 409, endPoint y: 545, distance: 119.0
click at [409, 545] on p "Acesse o link abaixo: [seta] [deixar espaço]" at bounding box center [564, 555] width 549 height 39
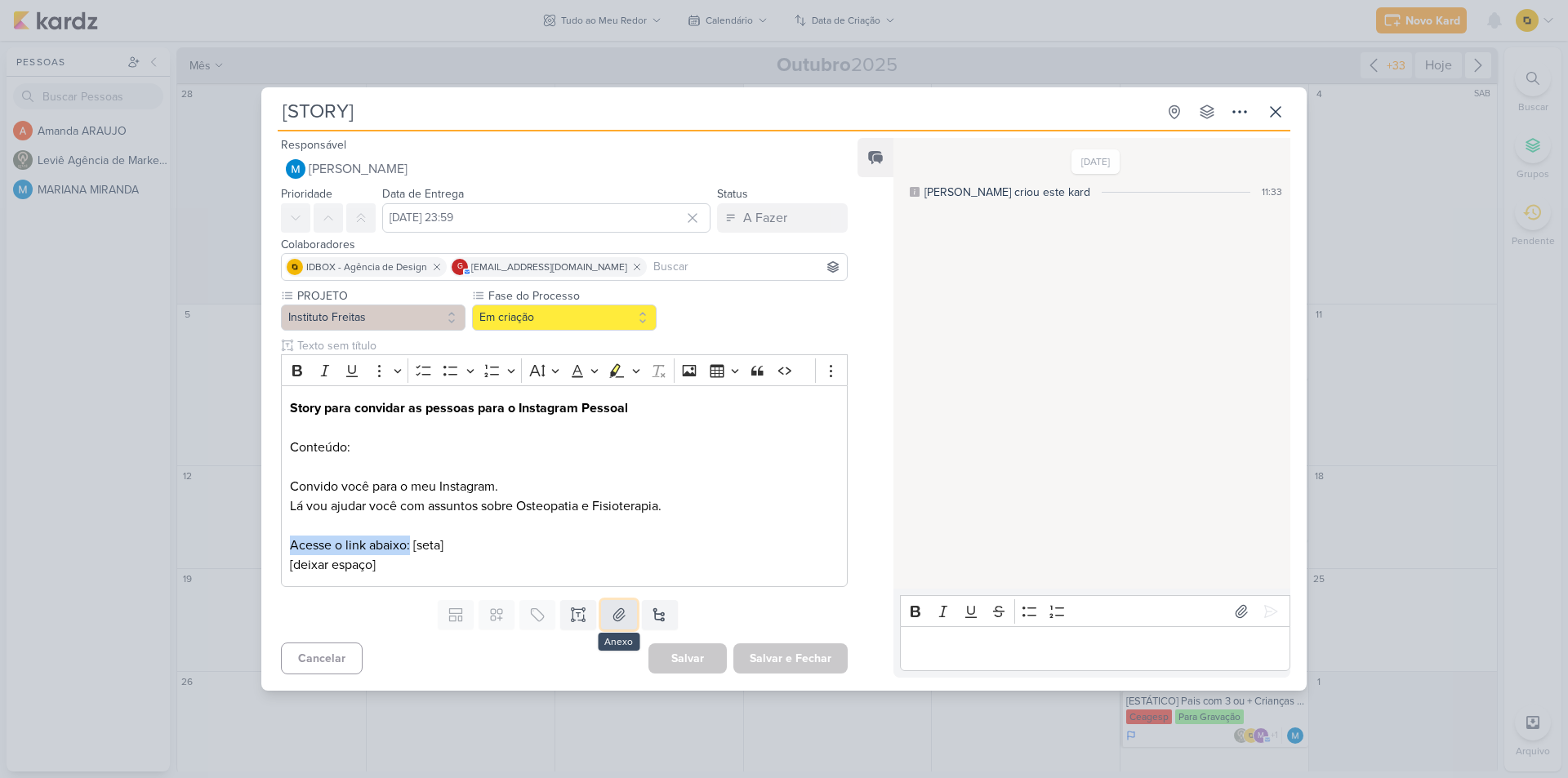
click at [611, 623] on icon at bounding box center [619, 615] width 17 height 17
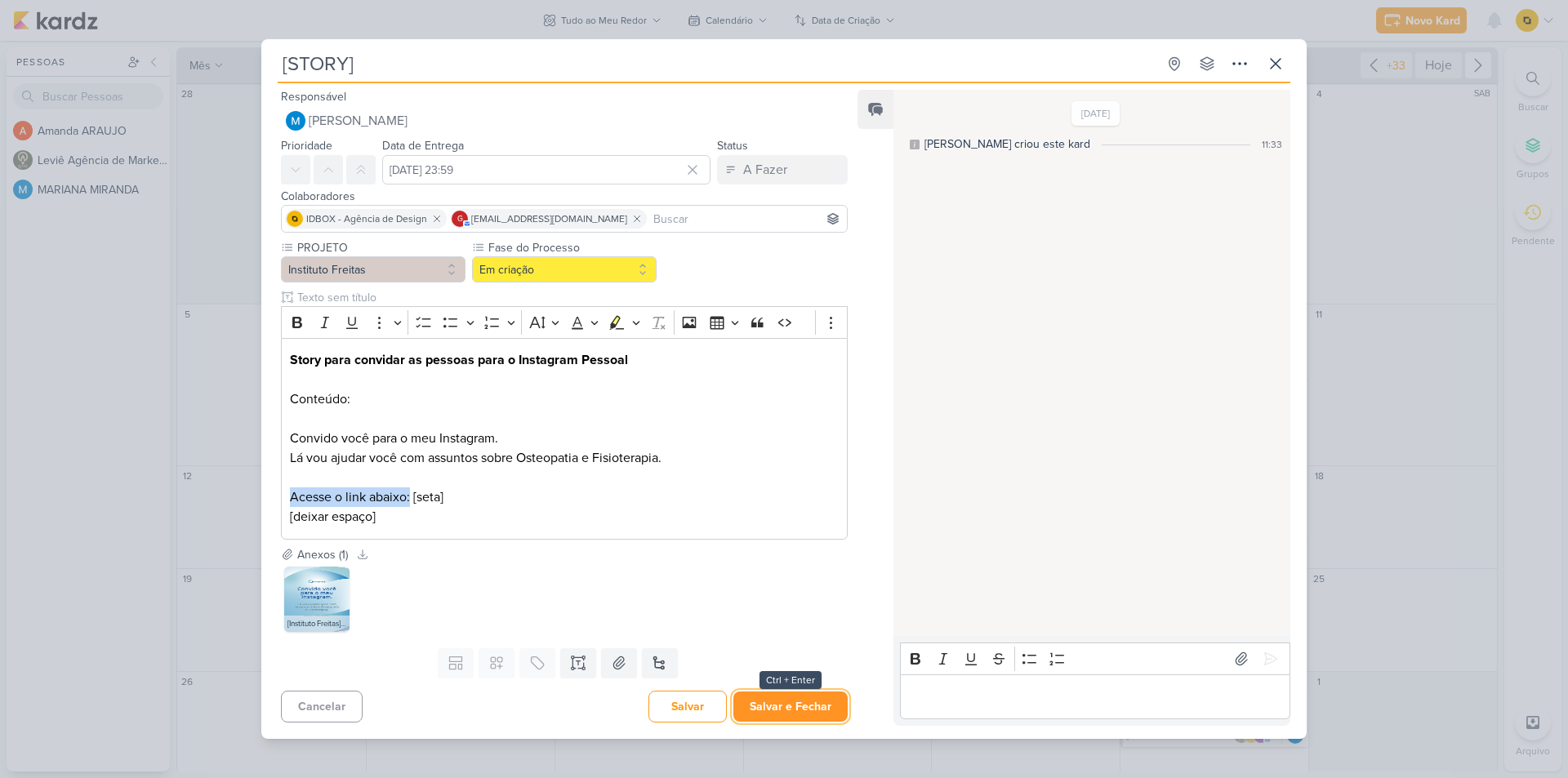
click at [762, 695] on button "Salvar e Fechar" at bounding box center [790, 706] width 114 height 31
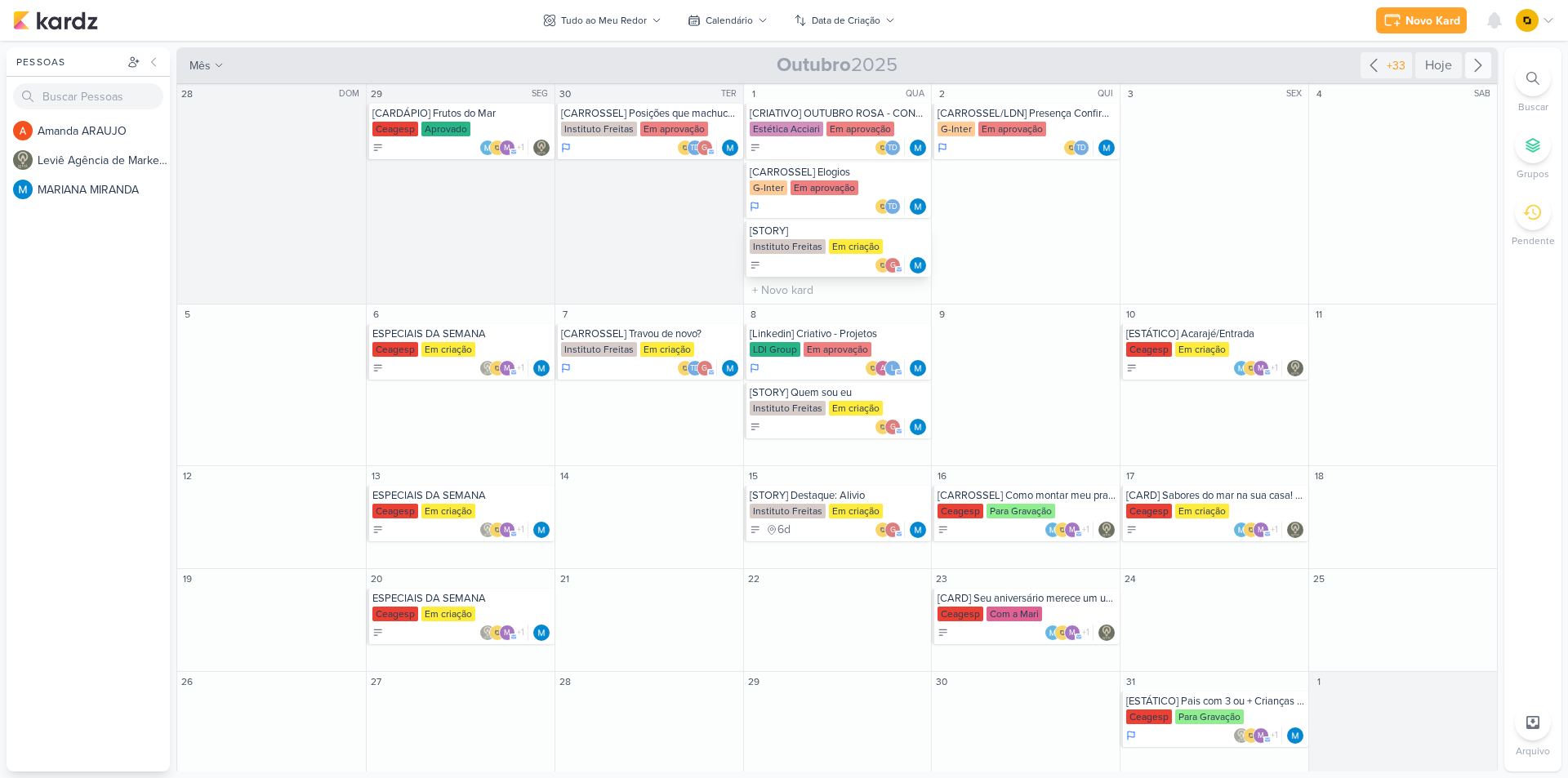
click at [805, 231] on div "[STORY]" at bounding box center [839, 231] width 179 height 13
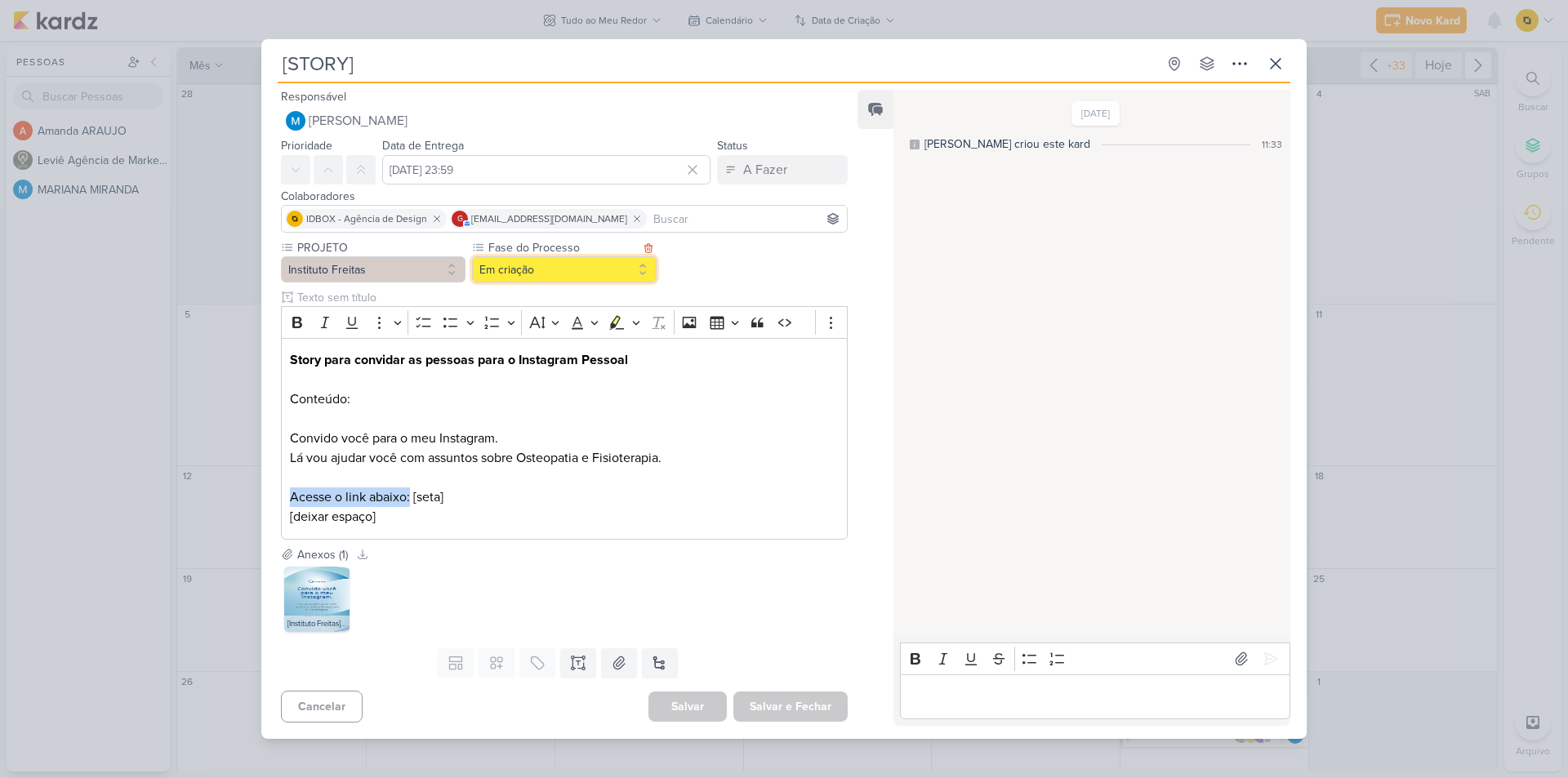
click at [595, 272] on button "Em criação" at bounding box center [564, 270] width 184 height 26
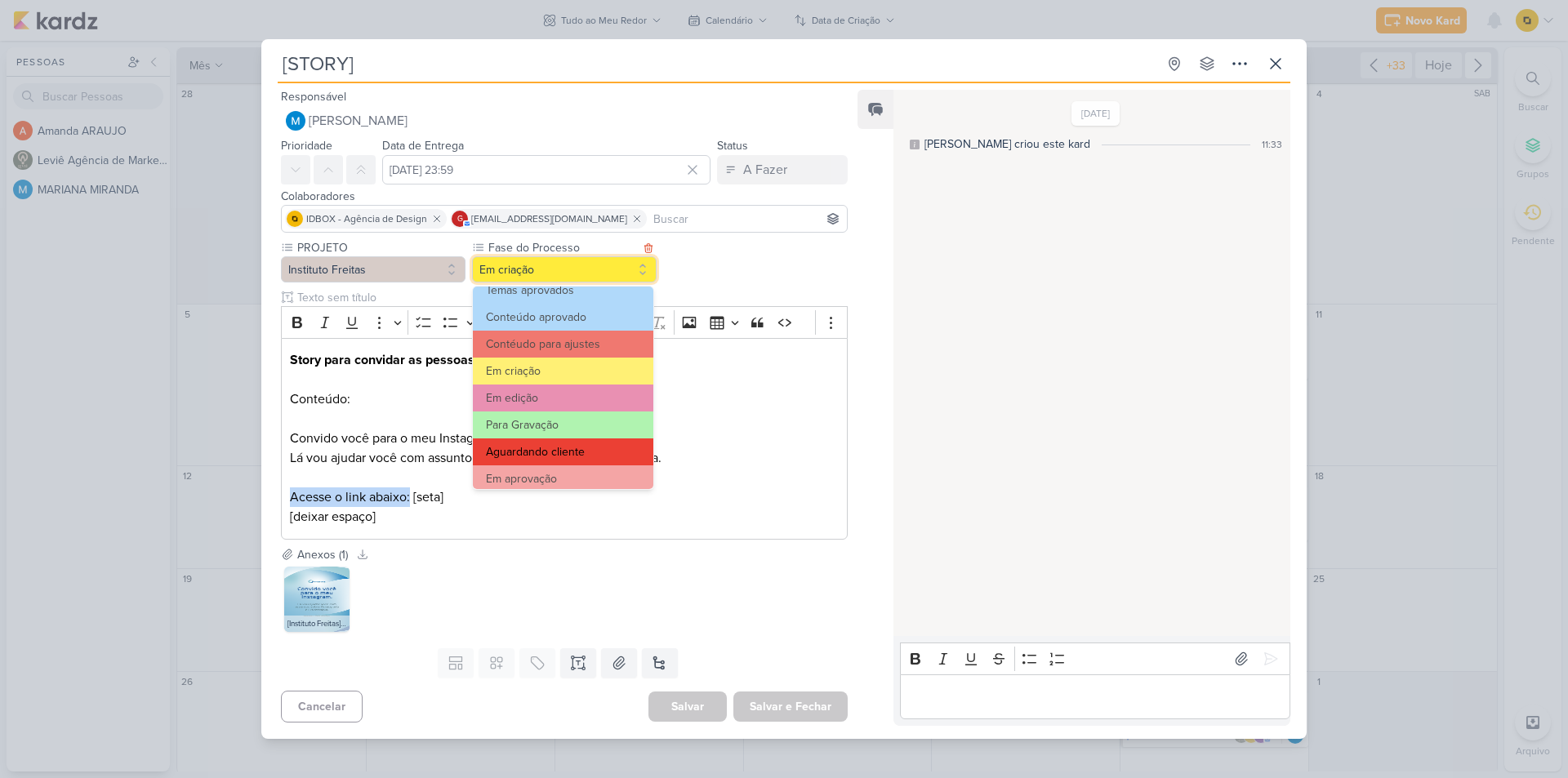
scroll to position [82, 0]
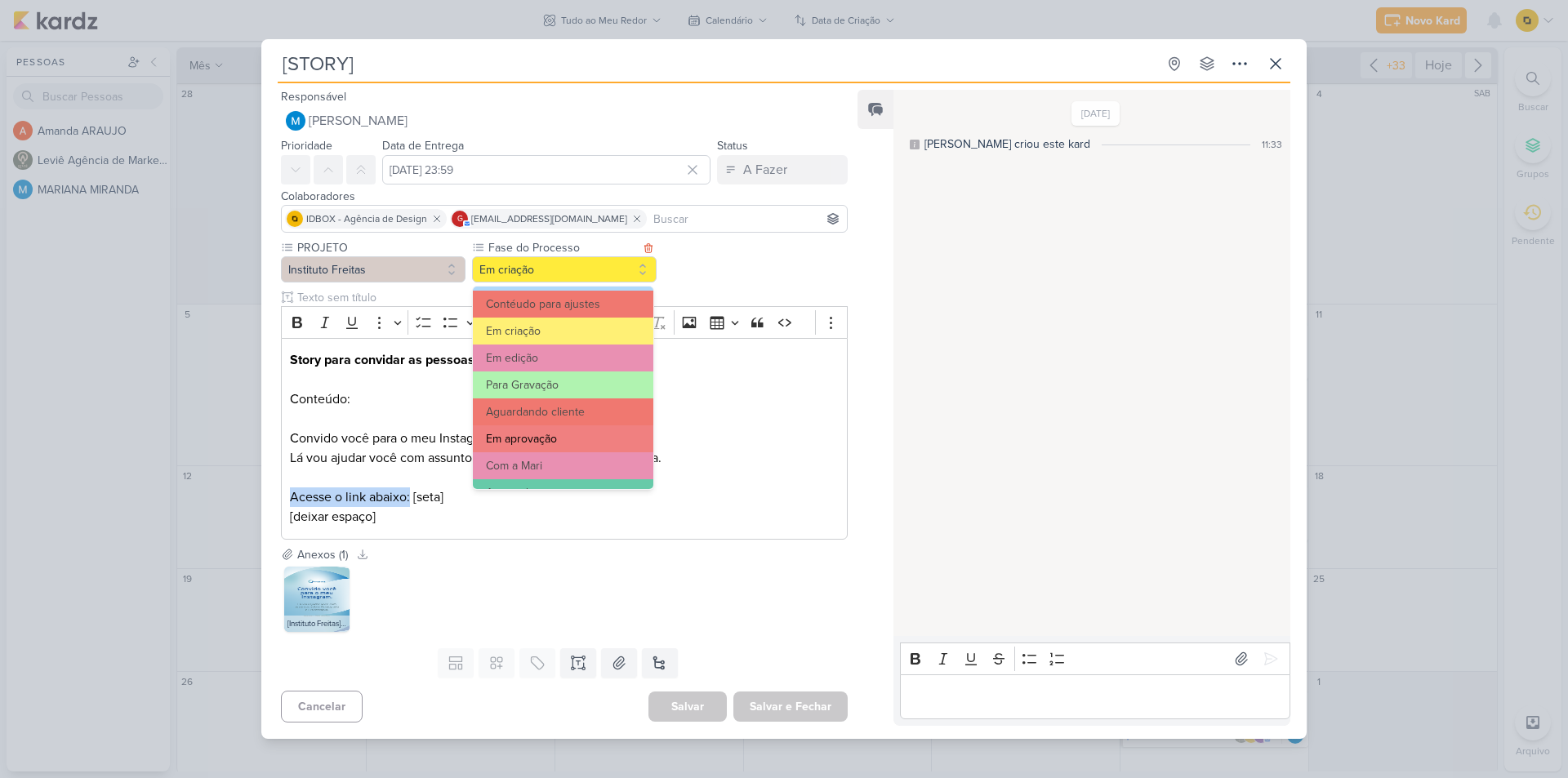
click at [568, 430] on button "Em aprovação" at bounding box center [563, 438] width 181 height 27
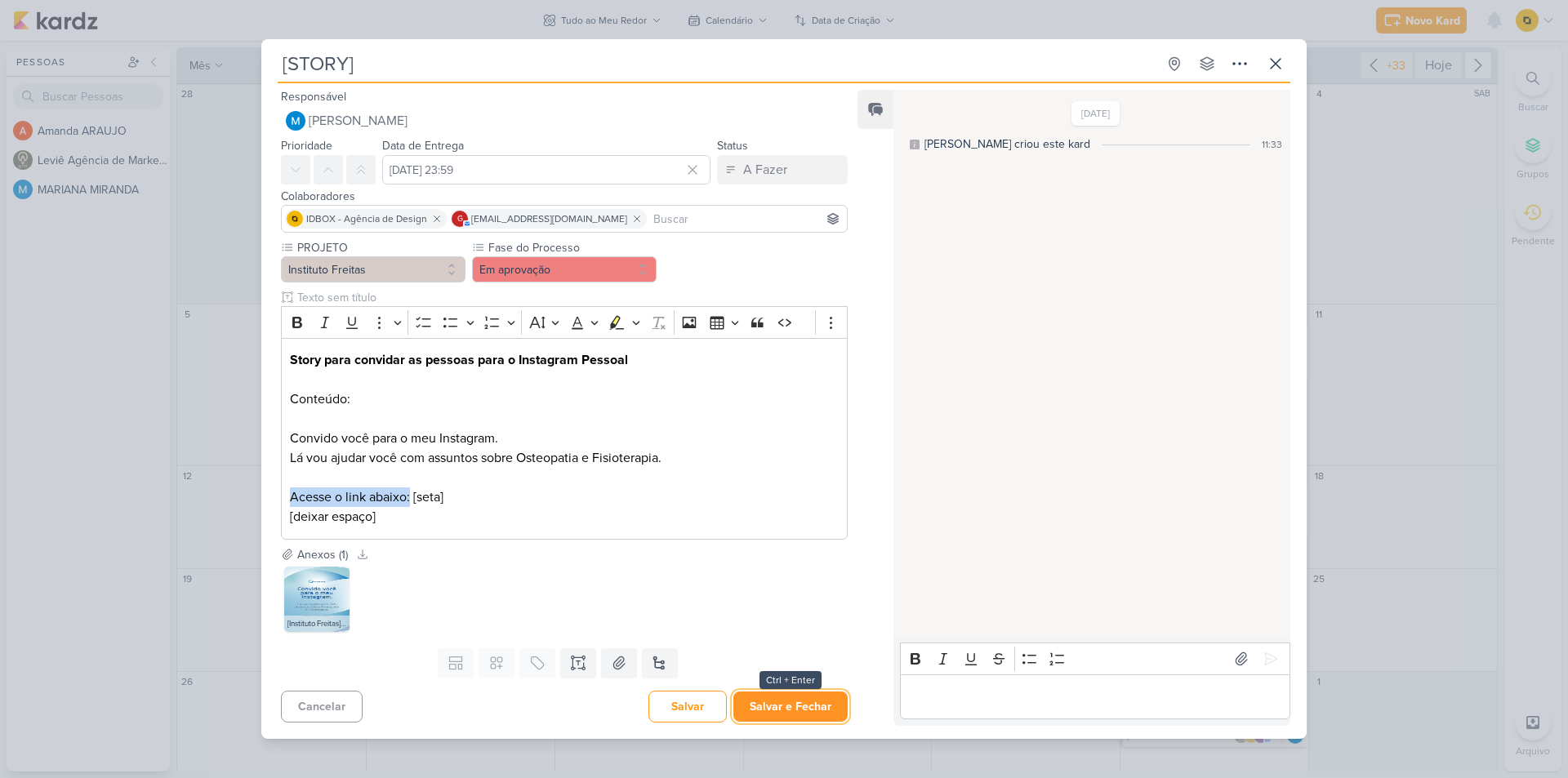
click at [753, 713] on button "Salvar e Fechar" at bounding box center [790, 706] width 114 height 31
